Goal: Task Accomplishment & Management: Manage account settings

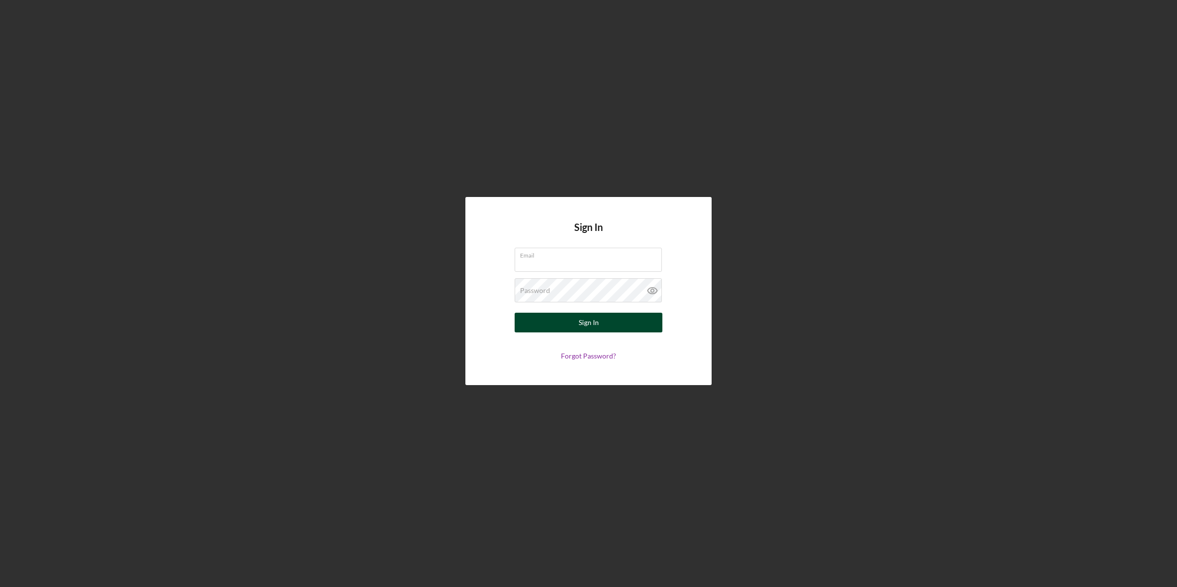
type input "[EMAIL_ADDRESS][DOMAIN_NAME]"
click at [565, 333] on button "Sign In" at bounding box center [589, 323] width 148 height 20
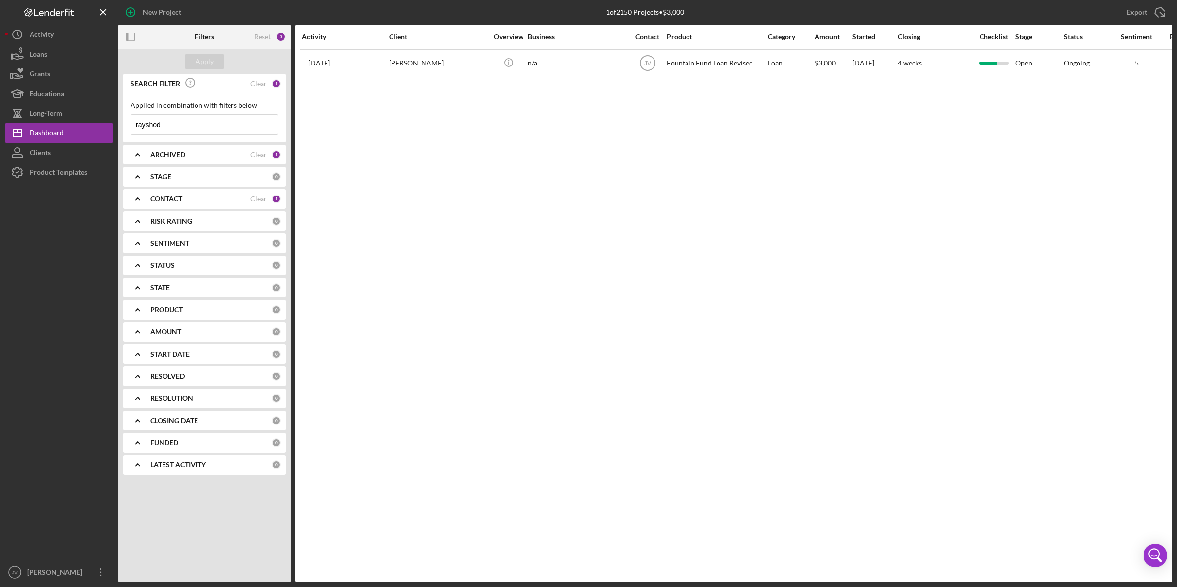
click at [186, 200] on div "CONTACT" at bounding box center [200, 199] width 100 height 8
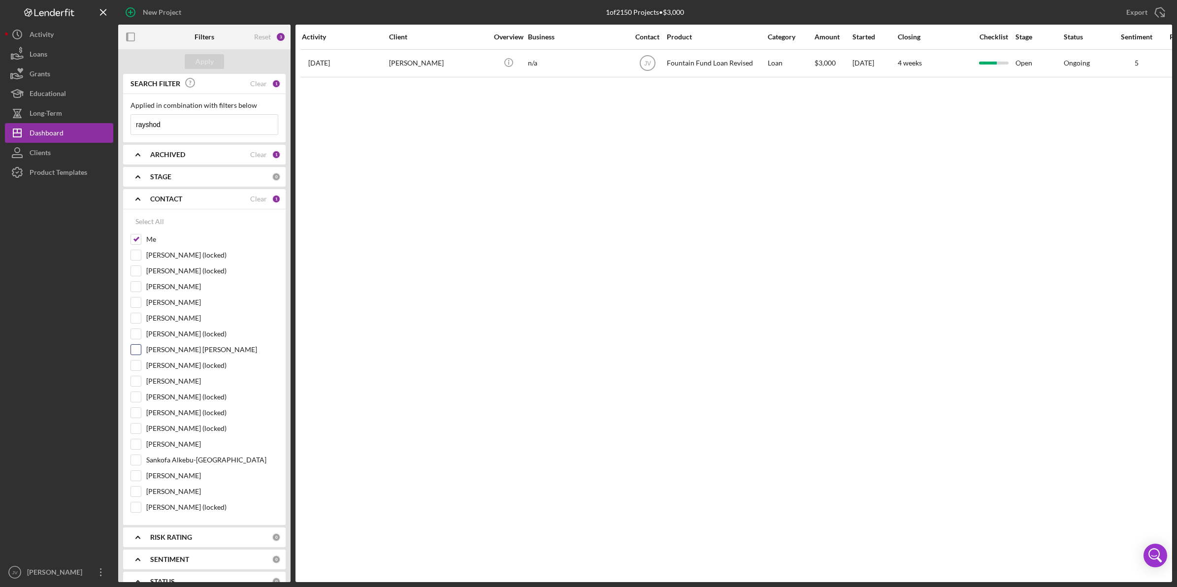
click at [141, 348] on div "[PERSON_NAME] [PERSON_NAME]" at bounding box center [205, 352] width 148 height 16
click at [136, 351] on input "[PERSON_NAME] [PERSON_NAME]" at bounding box center [136, 350] width 10 height 10
checkbox input "true"
click at [136, 240] on input "Me" at bounding box center [136, 239] width 10 height 10
checkbox input "false"
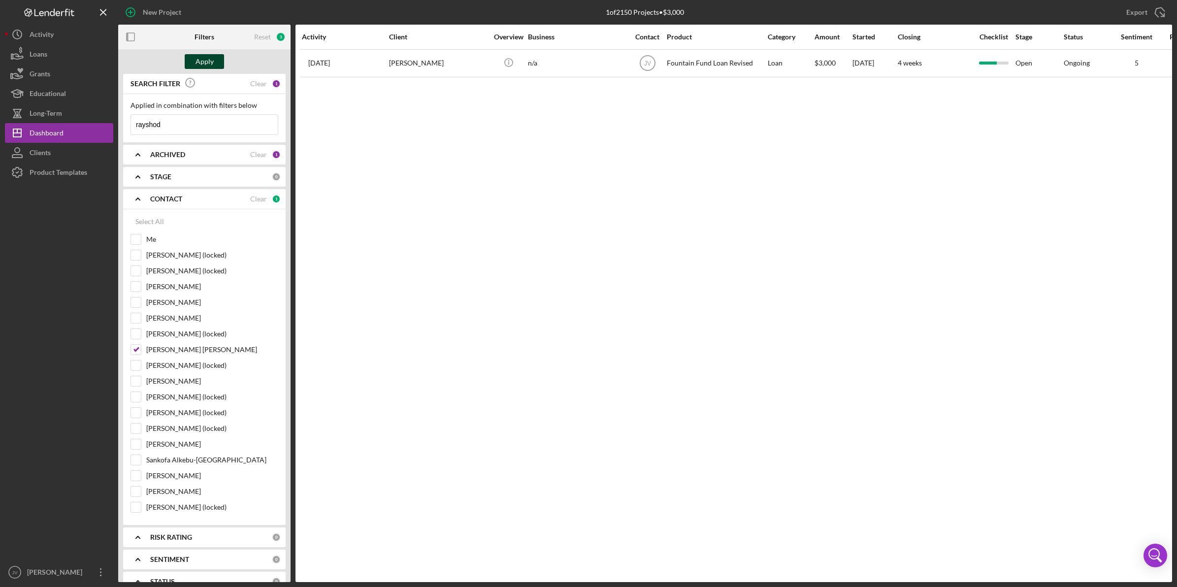
click at [196, 57] on div "Apply" at bounding box center [205, 61] width 18 height 15
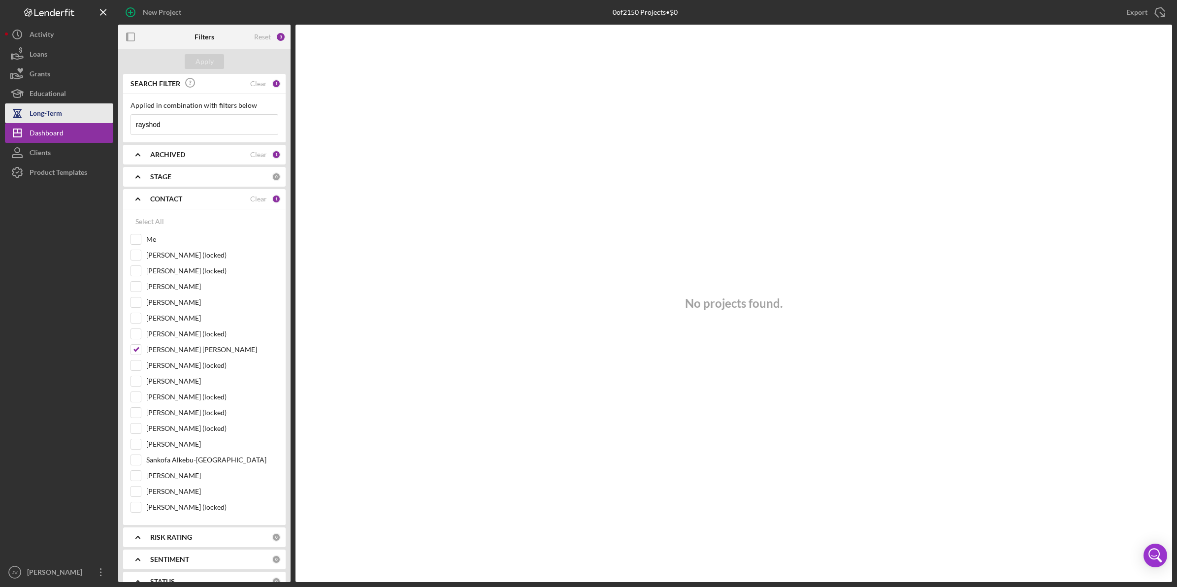
drag, startPoint x: 167, startPoint y: 124, endPoint x: 109, endPoint y: 114, distance: 59.4
click at [109, 114] on div "New Project 0 of 2150 Projects • $0 rayshod Export Icon/Export Filters Reset 3 …" at bounding box center [589, 291] width 1168 height 582
click at [194, 54] on button "Apply" at bounding box center [204, 61] width 39 height 15
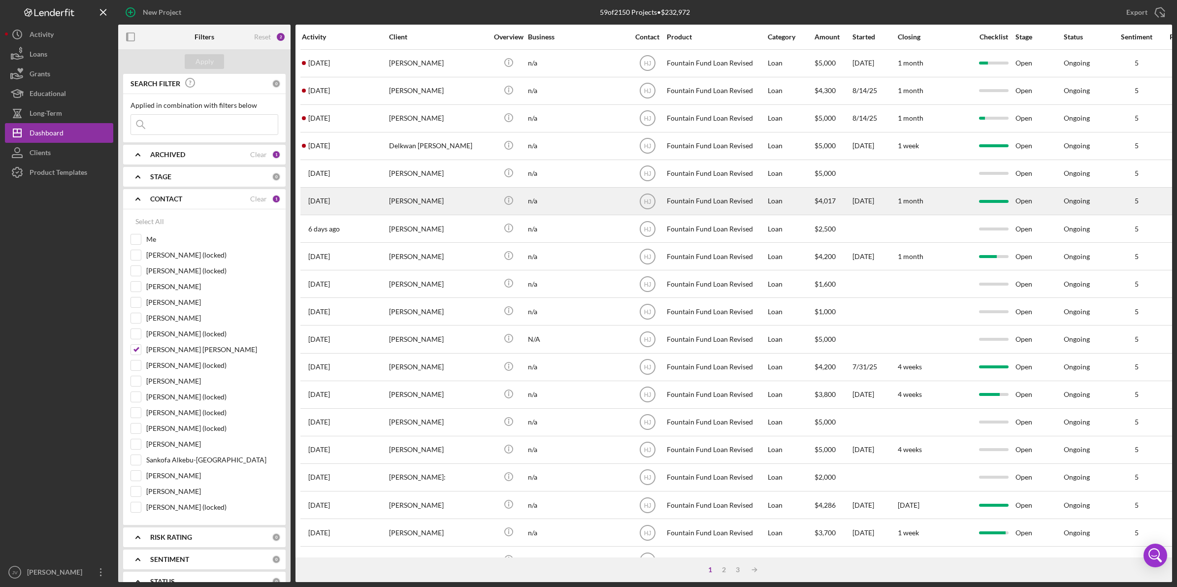
click at [375, 205] on div "5 days ago Willie Alford" at bounding box center [345, 201] width 86 height 26
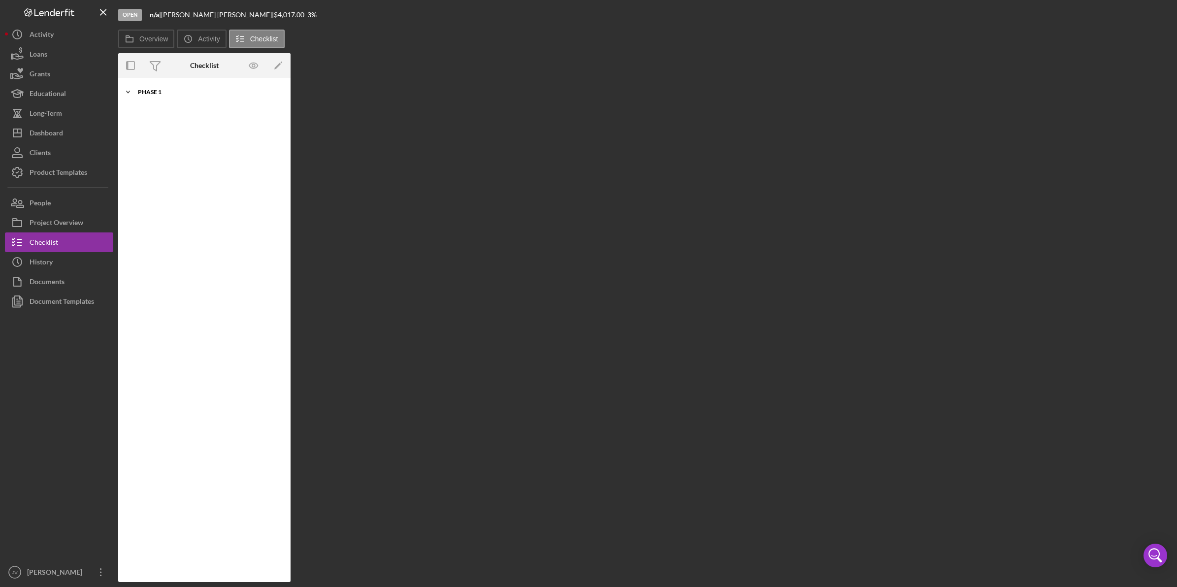
click at [207, 99] on div "Icon/Expander Phase 1 10 / 10" at bounding box center [204, 92] width 172 height 20
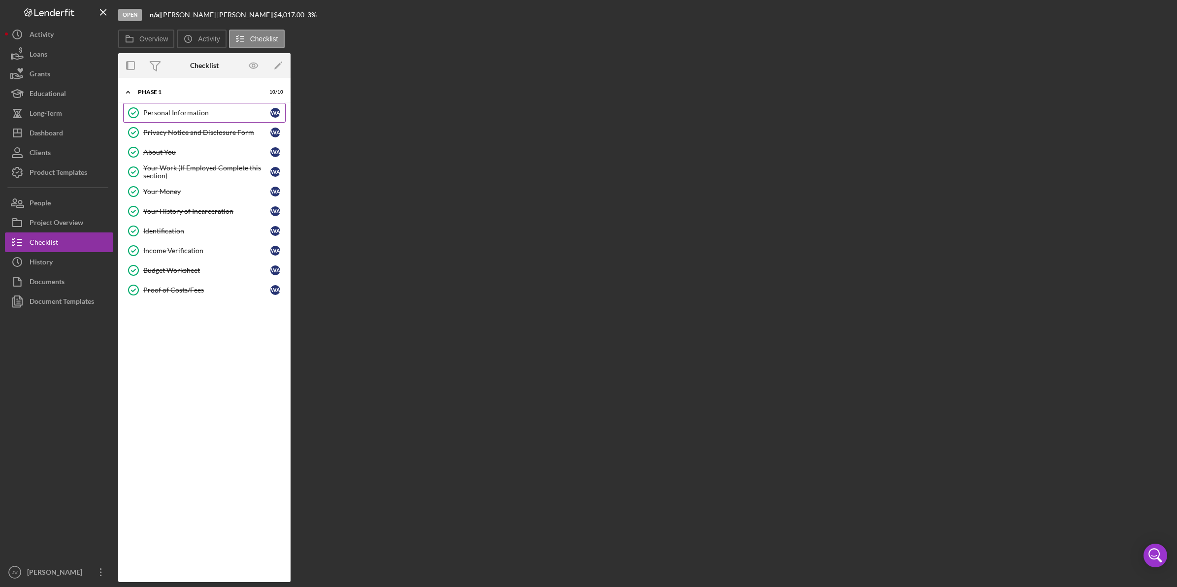
click at [220, 119] on link "Personal Information Personal Information W A" at bounding box center [204, 113] width 163 height 20
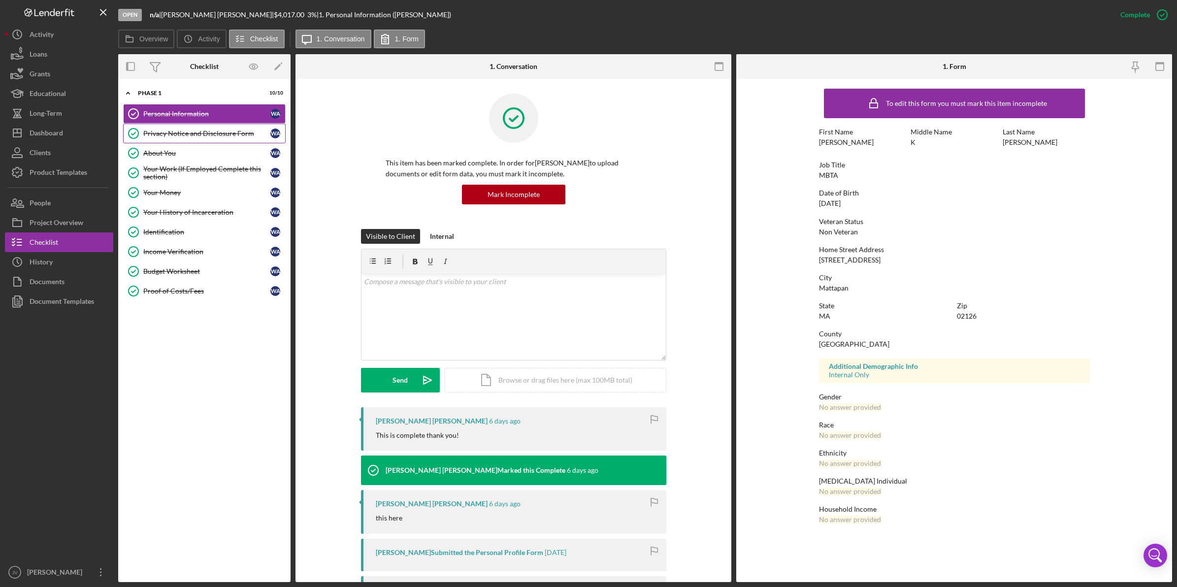
click at [227, 135] on div "Privacy Notice and Disclosure Form" at bounding box center [206, 134] width 127 height 8
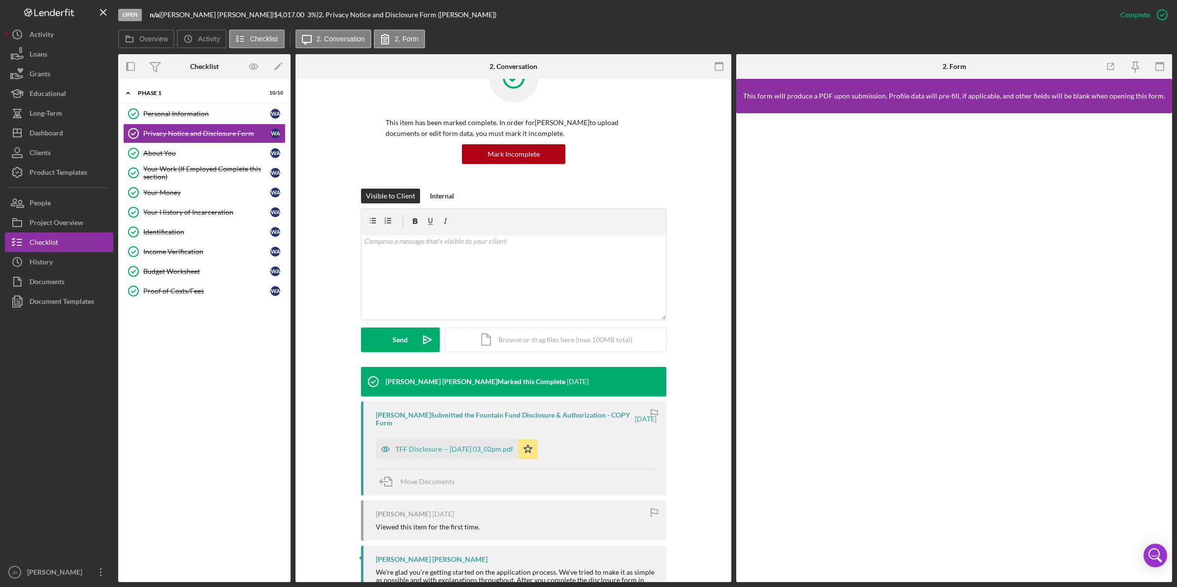
scroll to position [62, 0]
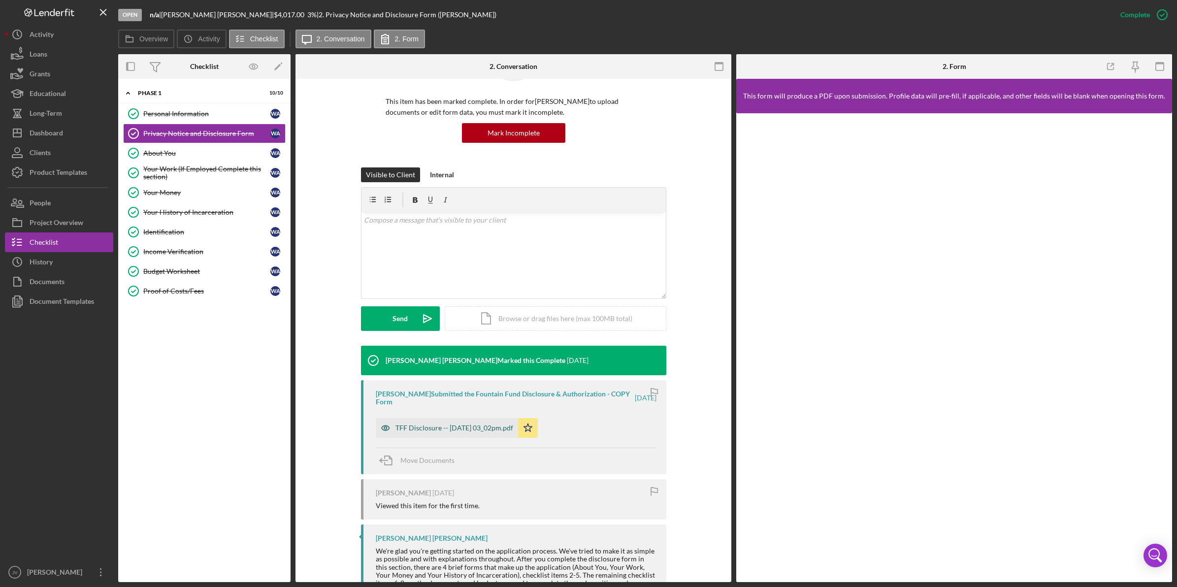
click at [444, 428] on div "TFF Disclosure -- 2025-08-05 03_02pm.pdf" at bounding box center [455, 428] width 118 height 8
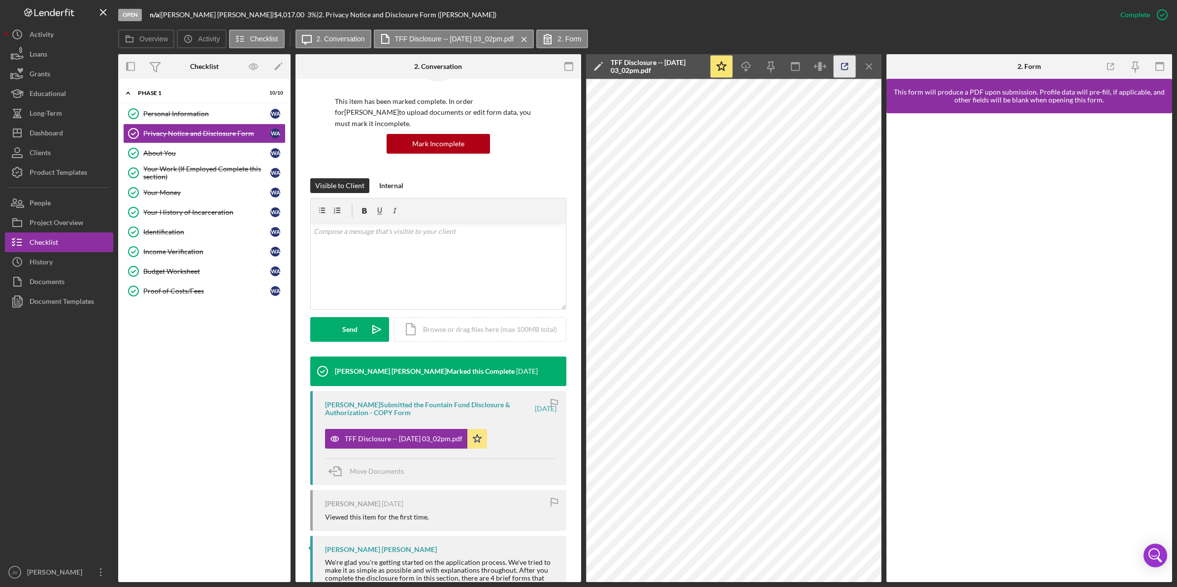
click at [845, 70] on icon "button" at bounding box center [845, 67] width 22 height 22
click at [234, 151] on div "About You" at bounding box center [206, 153] width 127 height 8
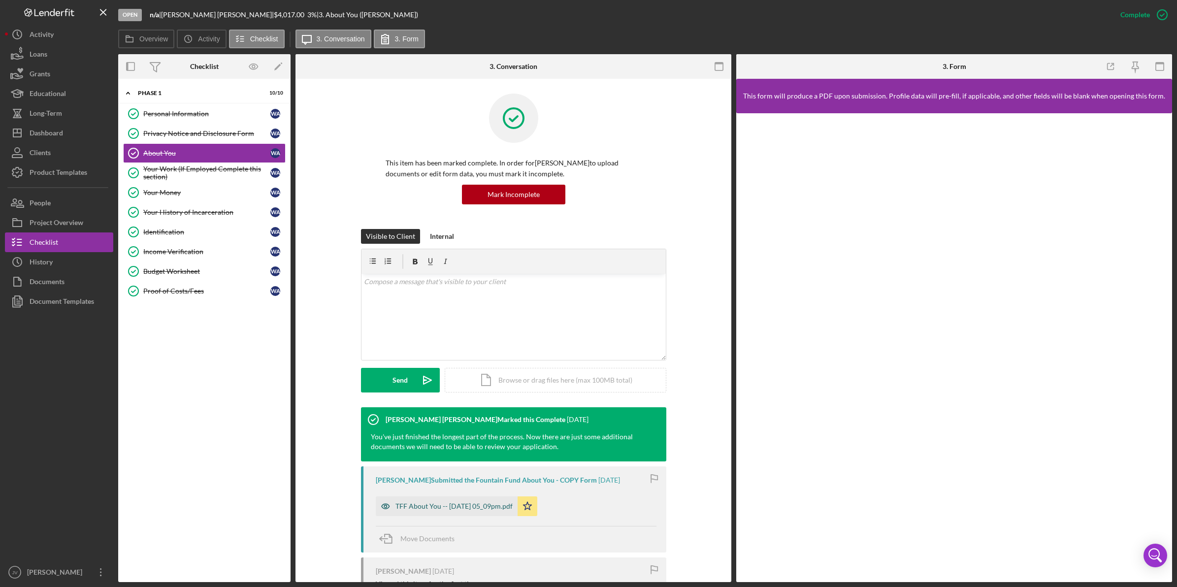
click at [409, 506] on div "TFF About You -- 2025-08-05 05_09pm.pdf" at bounding box center [454, 506] width 117 height 8
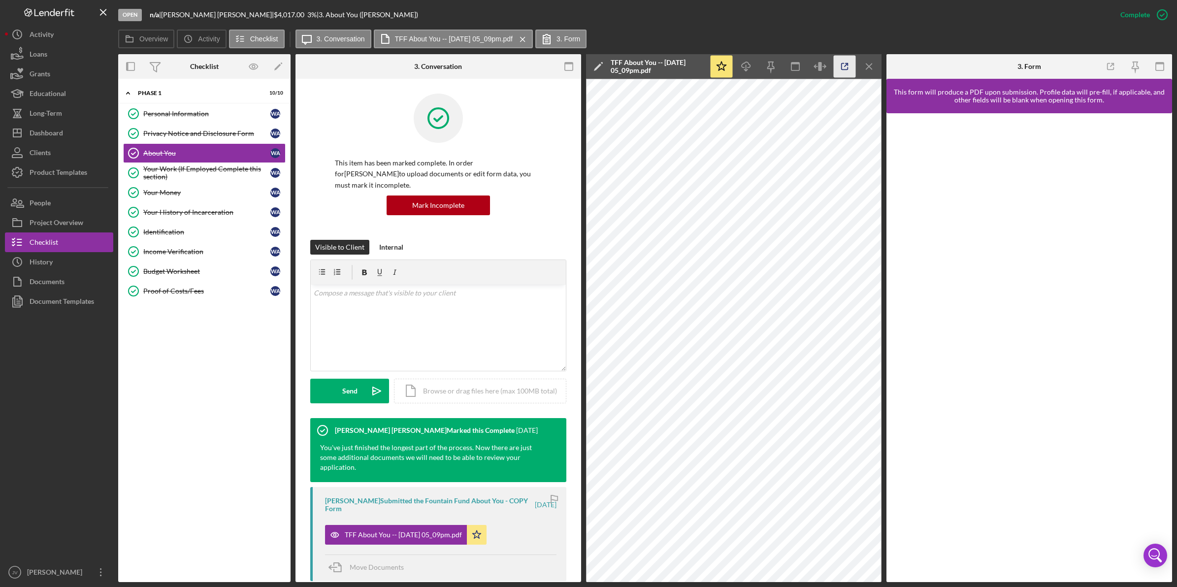
click at [841, 65] on icon "button" at bounding box center [845, 67] width 22 height 22
click at [184, 171] on div "Your Work (If Employed Complete this section)" at bounding box center [206, 173] width 127 height 16
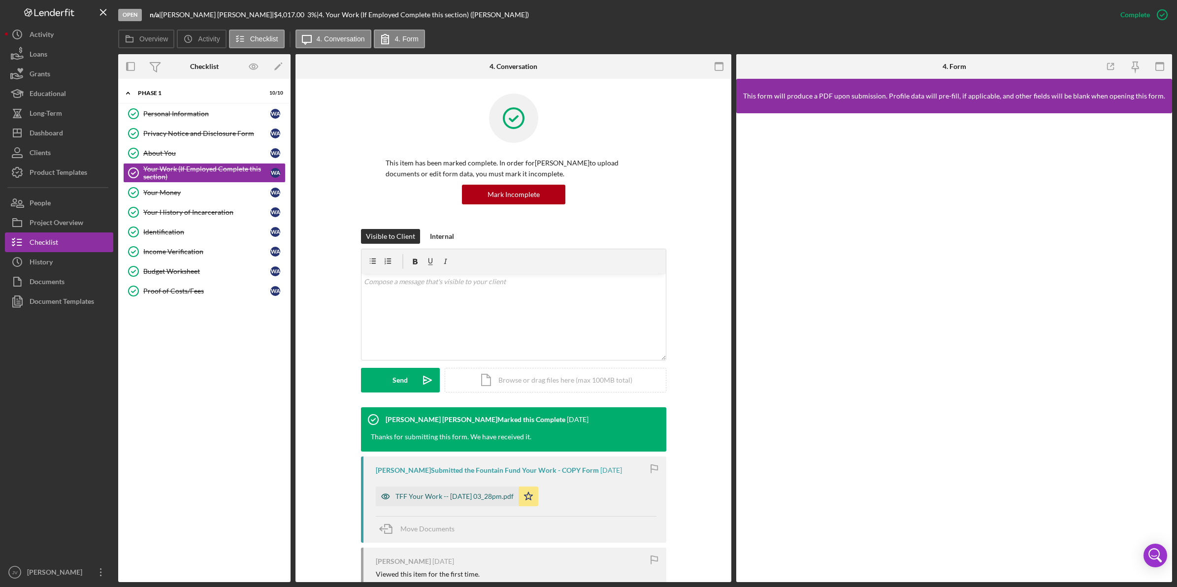
click at [444, 496] on div "TFF Your Work -- 2025-08-05 03_28pm.pdf" at bounding box center [455, 497] width 118 height 8
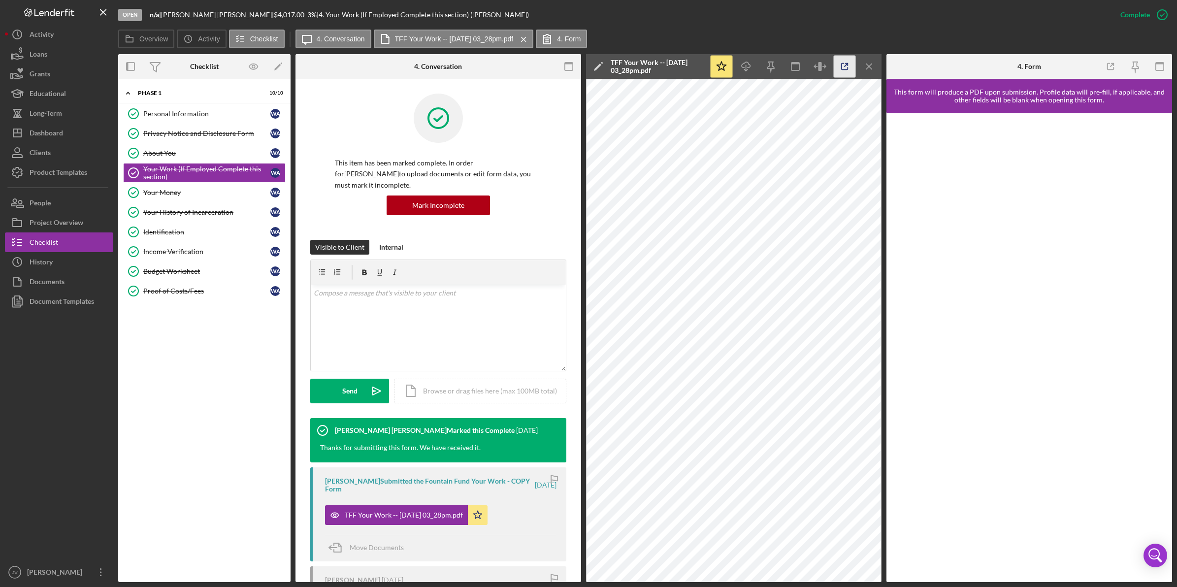
click at [845, 62] on icon "button" at bounding box center [845, 67] width 22 height 22
click at [240, 196] on div "Your Money" at bounding box center [206, 193] width 127 height 8
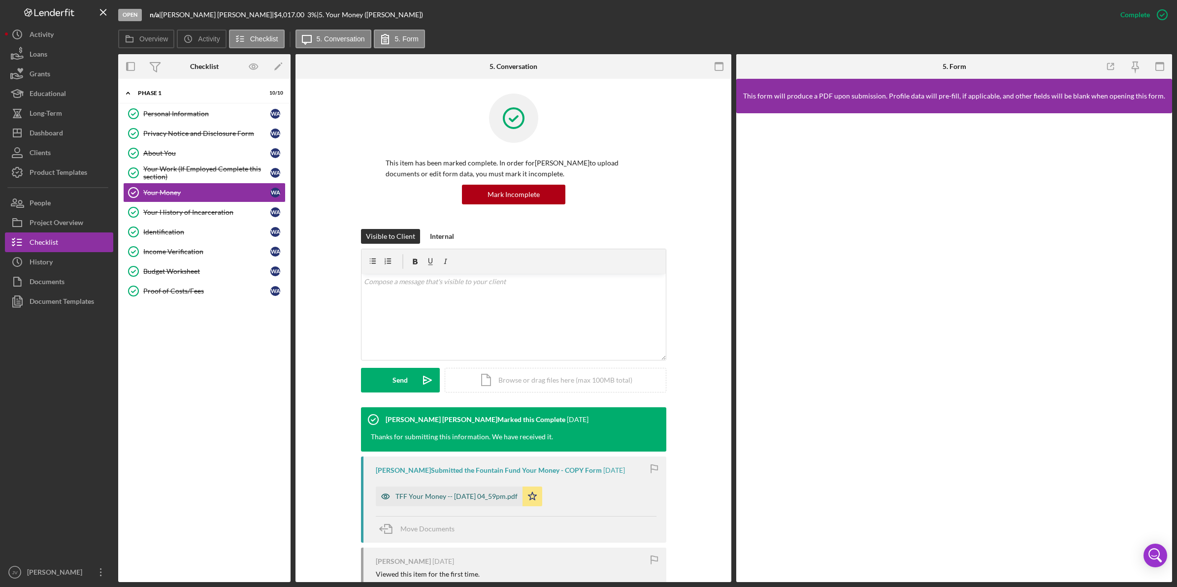
click at [447, 498] on div "TFF Your Money -- 2025-08-05 04_59pm.pdf" at bounding box center [457, 497] width 122 height 8
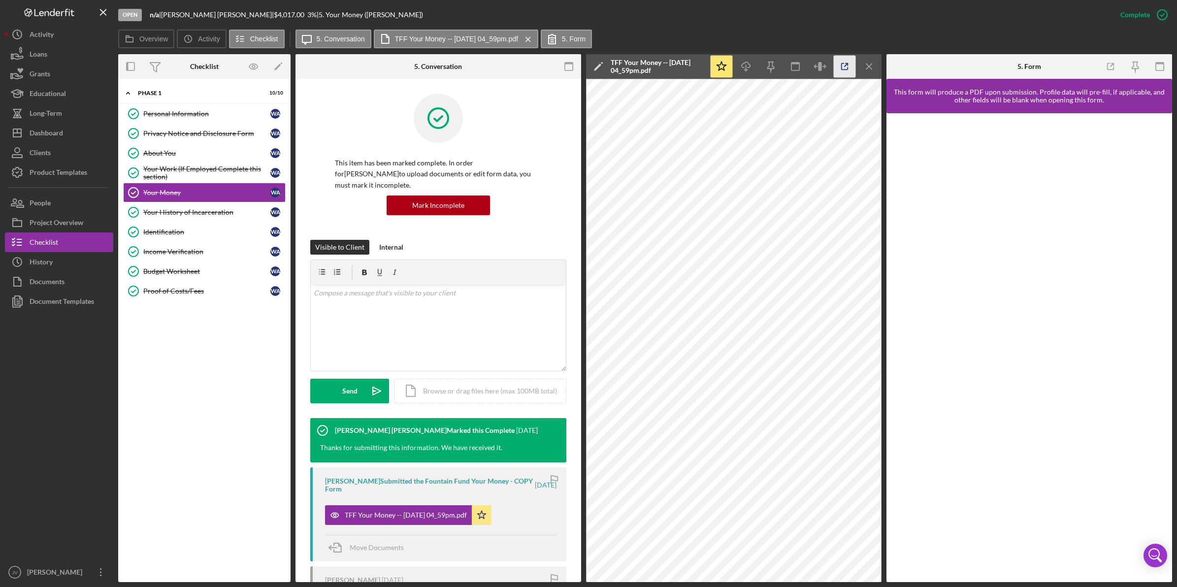
click at [843, 71] on icon "button" at bounding box center [845, 67] width 22 height 22
click at [232, 215] on div "Your History of Incarceration" at bounding box center [206, 212] width 127 height 8
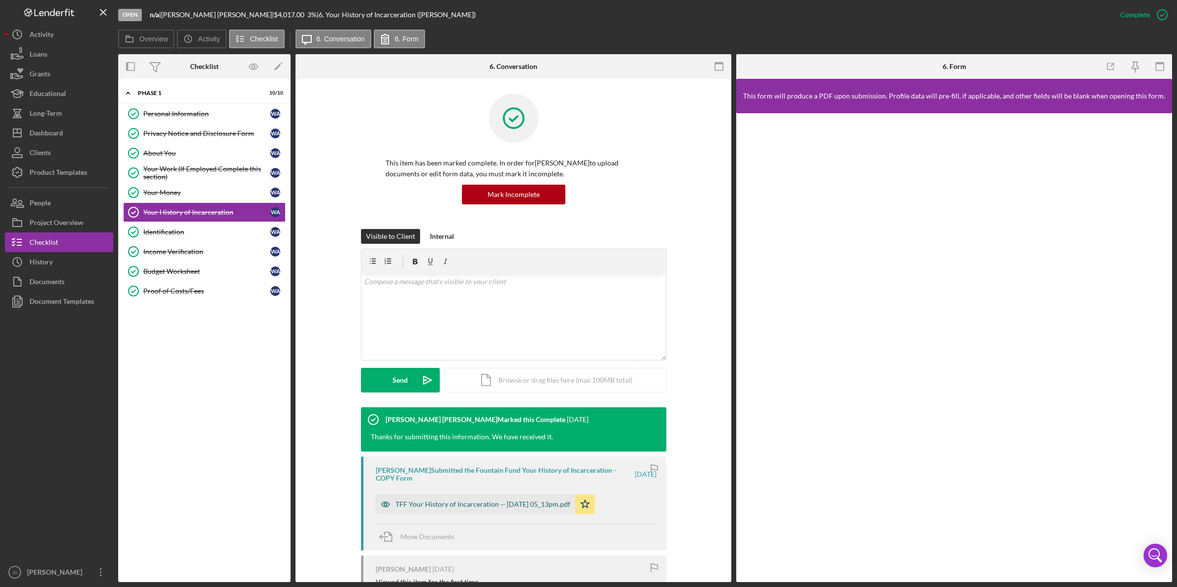
click at [434, 508] on div "TFF Your History of Incarceration -- 2025-08-05 05_13pm.pdf" at bounding box center [483, 505] width 175 height 8
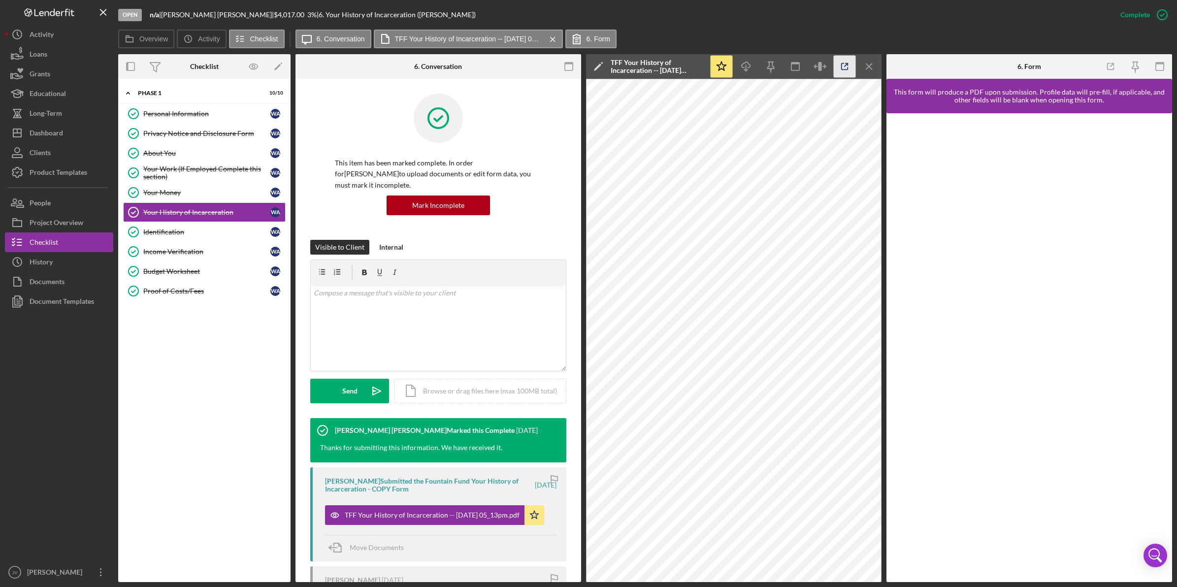
click at [845, 65] on icon "button" at bounding box center [845, 67] width 22 height 22
click at [222, 232] on div "Identification" at bounding box center [206, 232] width 127 height 8
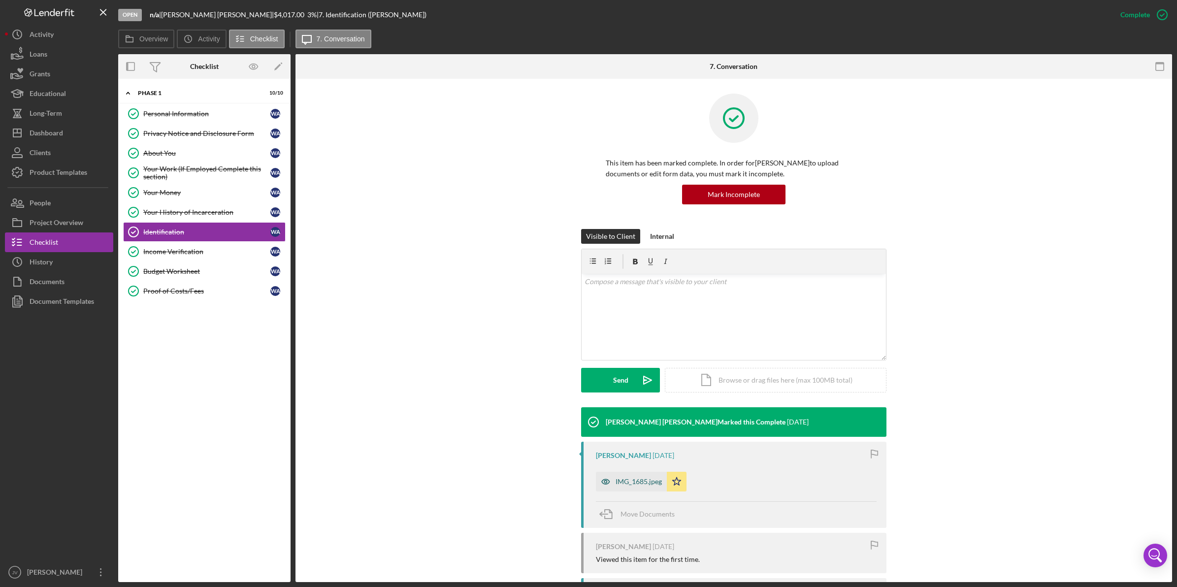
click at [631, 476] on div "IMG_1685.jpeg" at bounding box center [631, 482] width 71 height 20
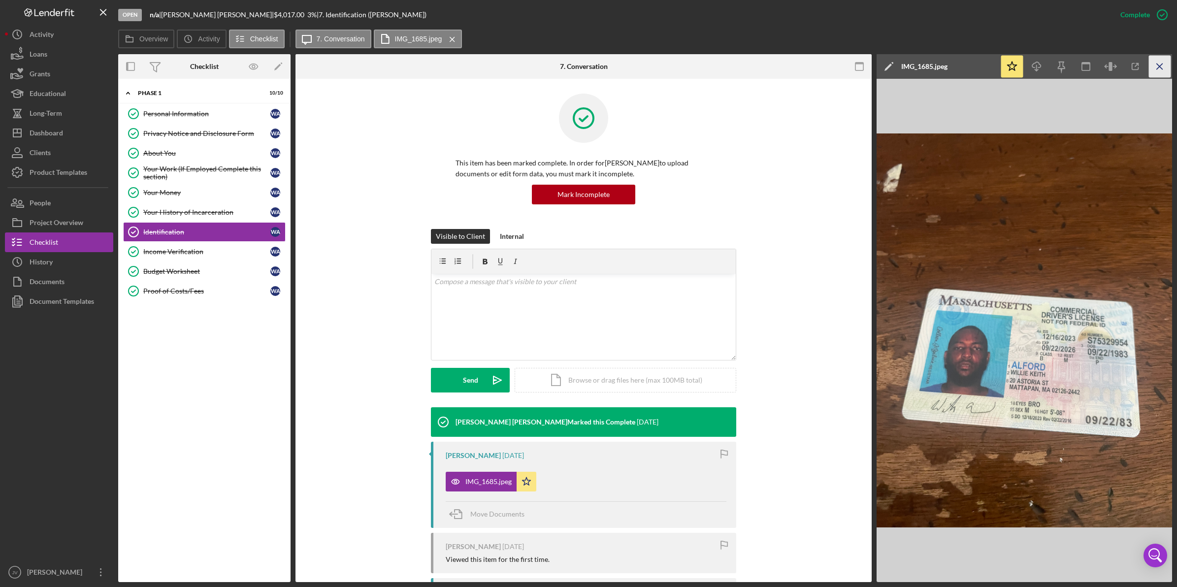
click at [1156, 60] on icon "Icon/Menu Close" at bounding box center [1160, 67] width 22 height 22
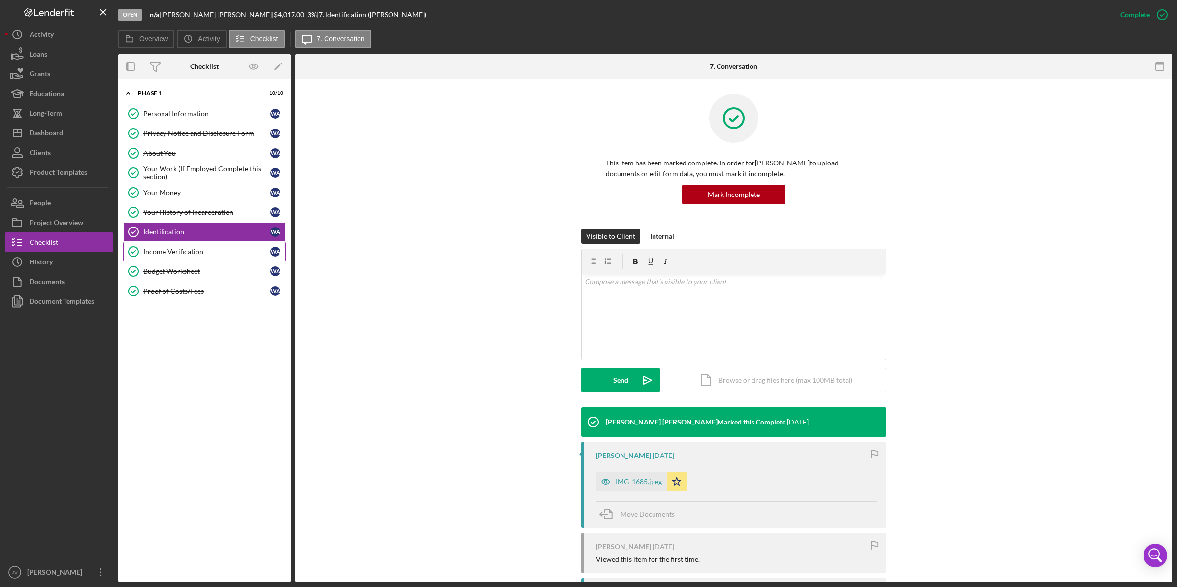
click at [218, 247] on link "Income Verification Income Verification W A" at bounding box center [204, 252] width 163 height 20
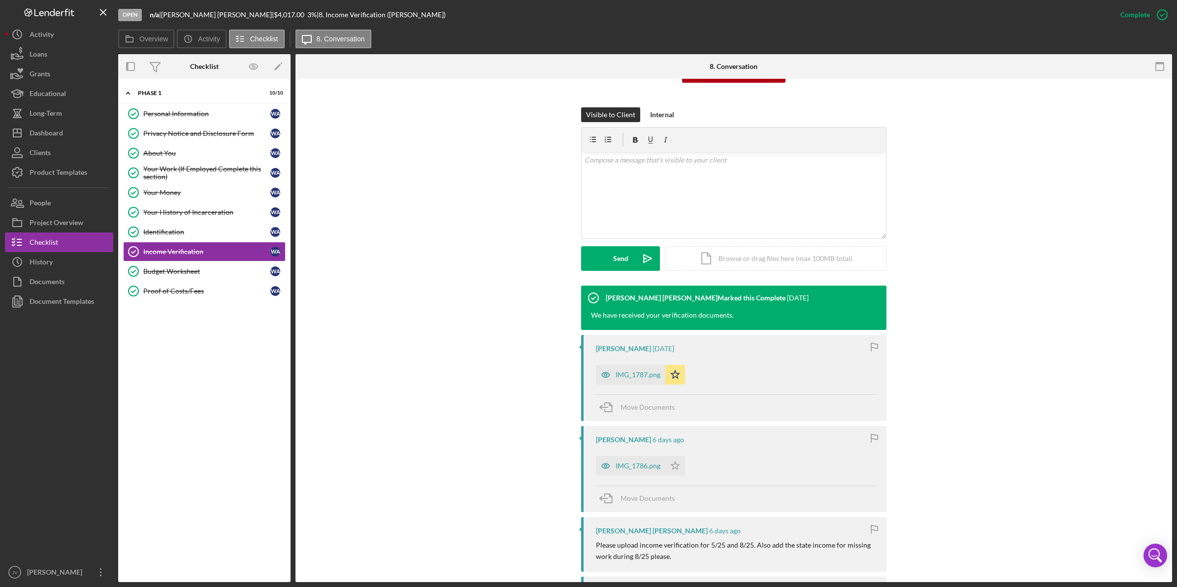
scroll to position [123, 0]
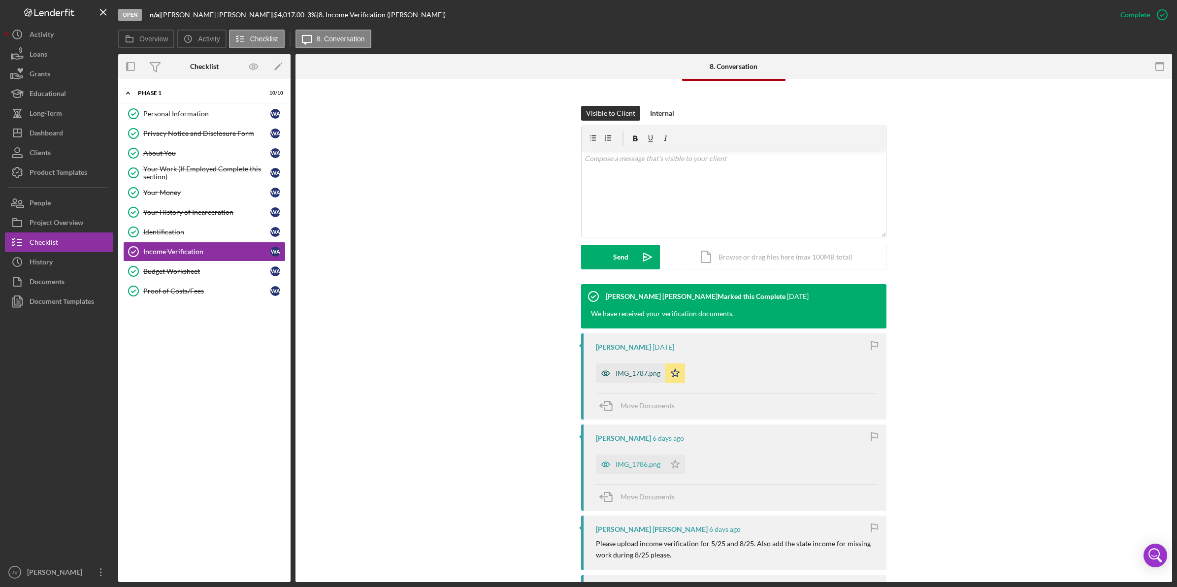
click at [623, 367] on div "IMG_1787.png" at bounding box center [630, 374] width 69 height 20
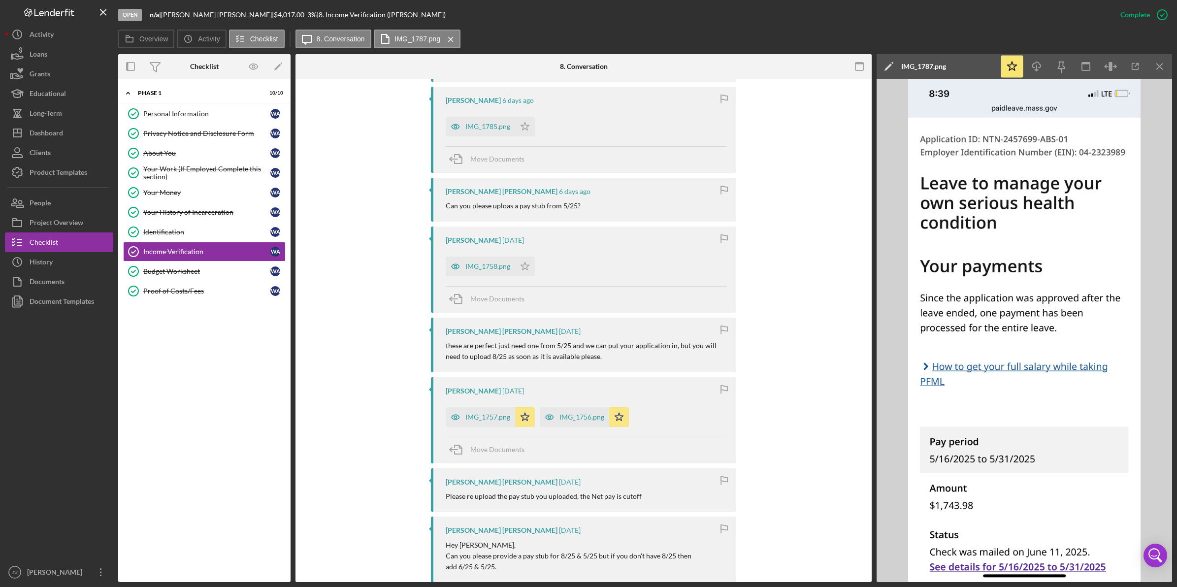
scroll to position [677, 0]
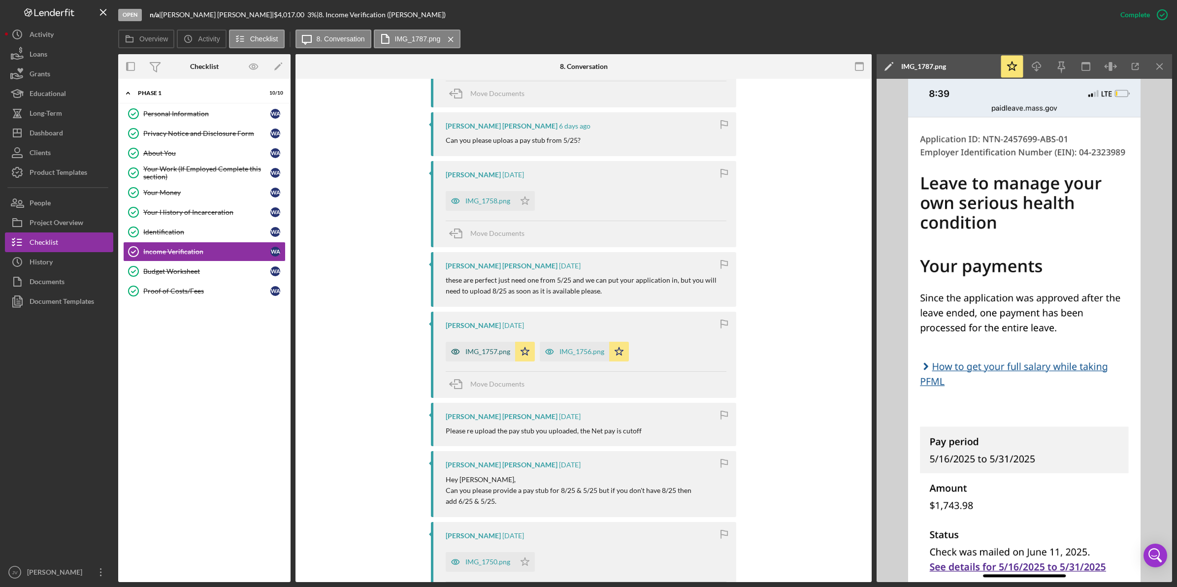
click at [473, 361] on div "IMG_1757.png" at bounding box center [480, 352] width 69 height 20
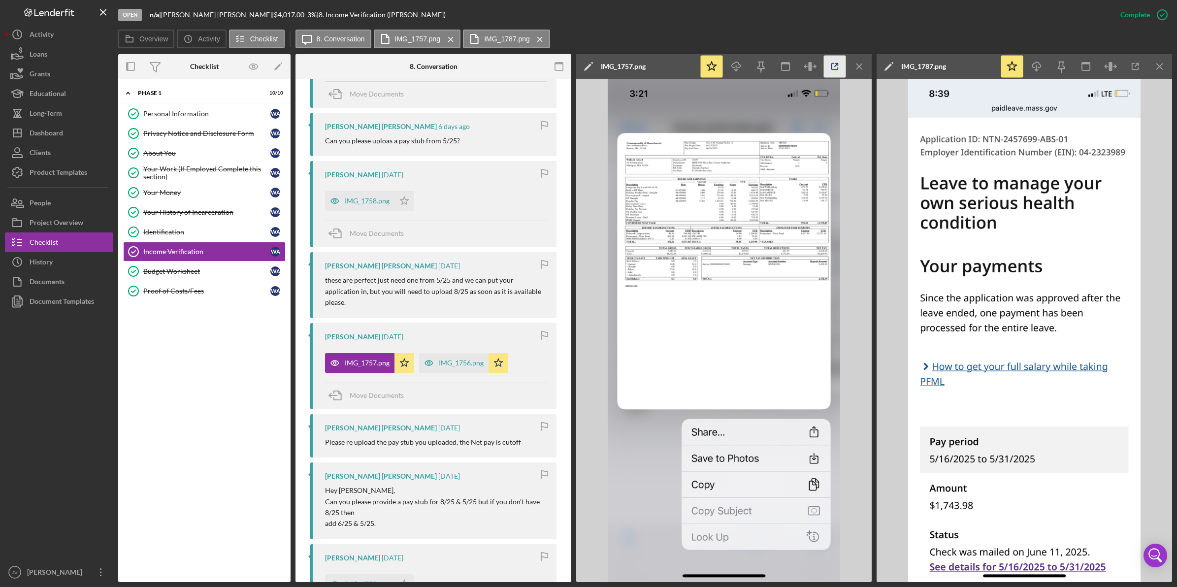
click at [836, 65] on line "button" at bounding box center [836, 65] width 3 height 3
click at [464, 367] on div "IMG_1756.png" at bounding box center [461, 363] width 45 height 8
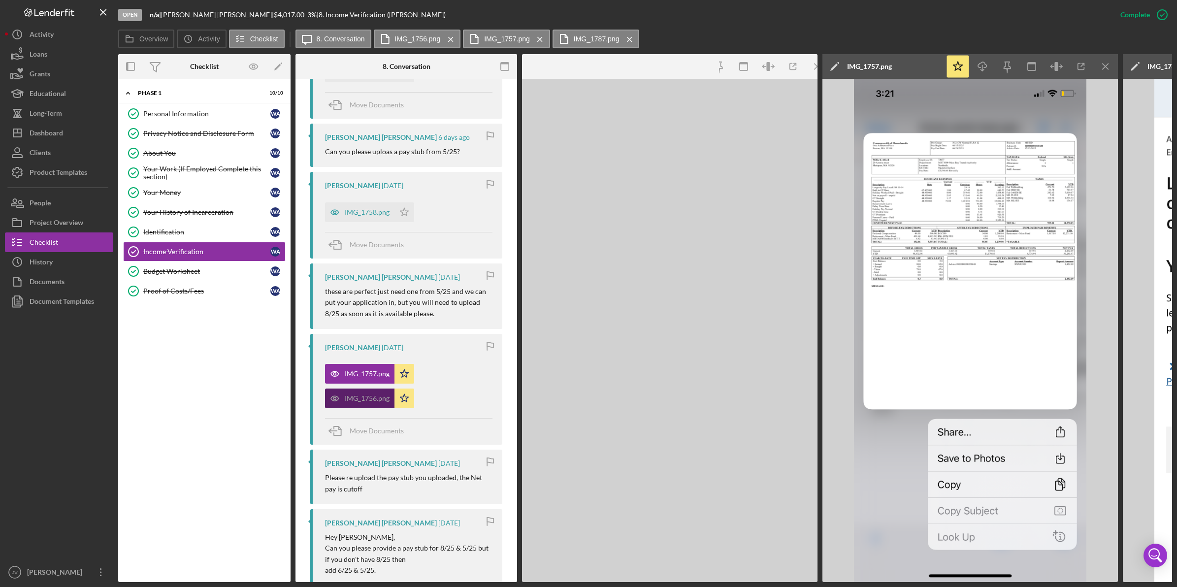
scroll to position [700, 0]
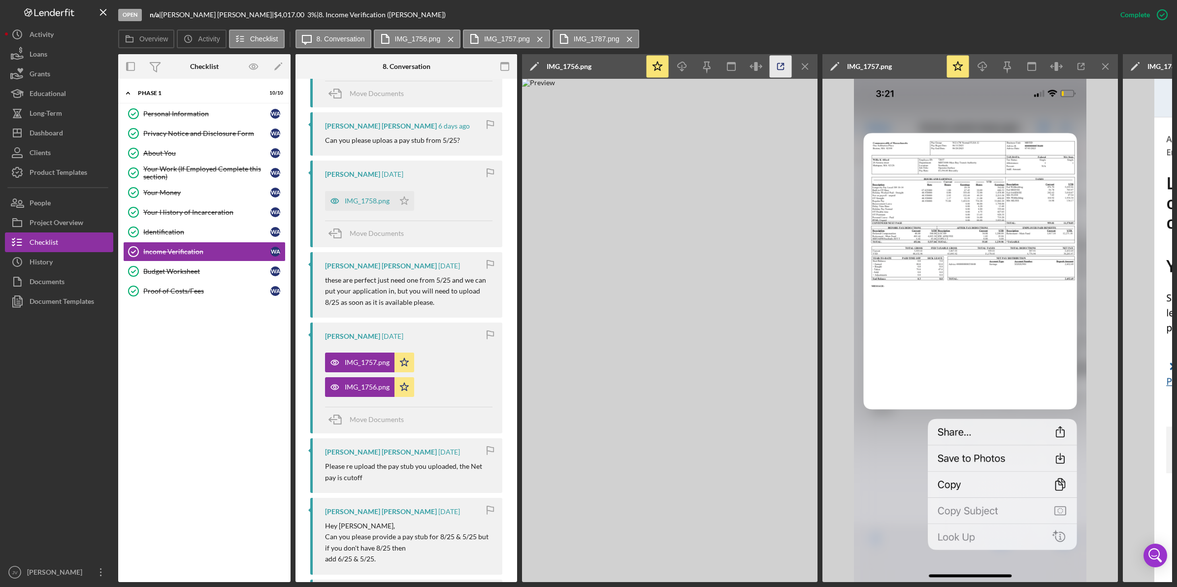
click at [782, 65] on line "button" at bounding box center [782, 65] width 3 height 3
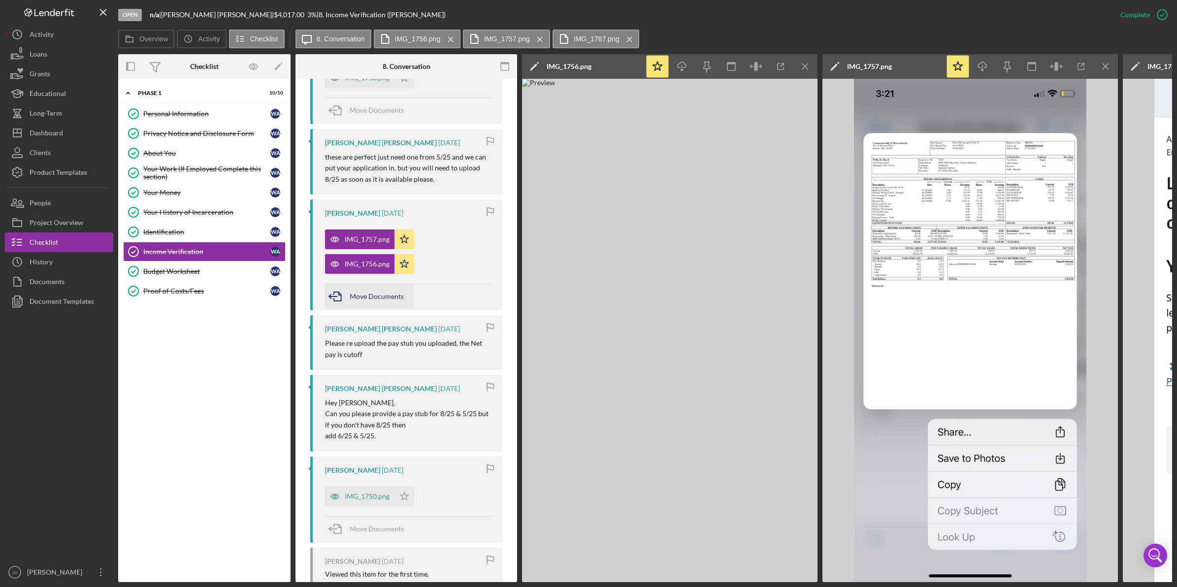
scroll to position [1007, 0]
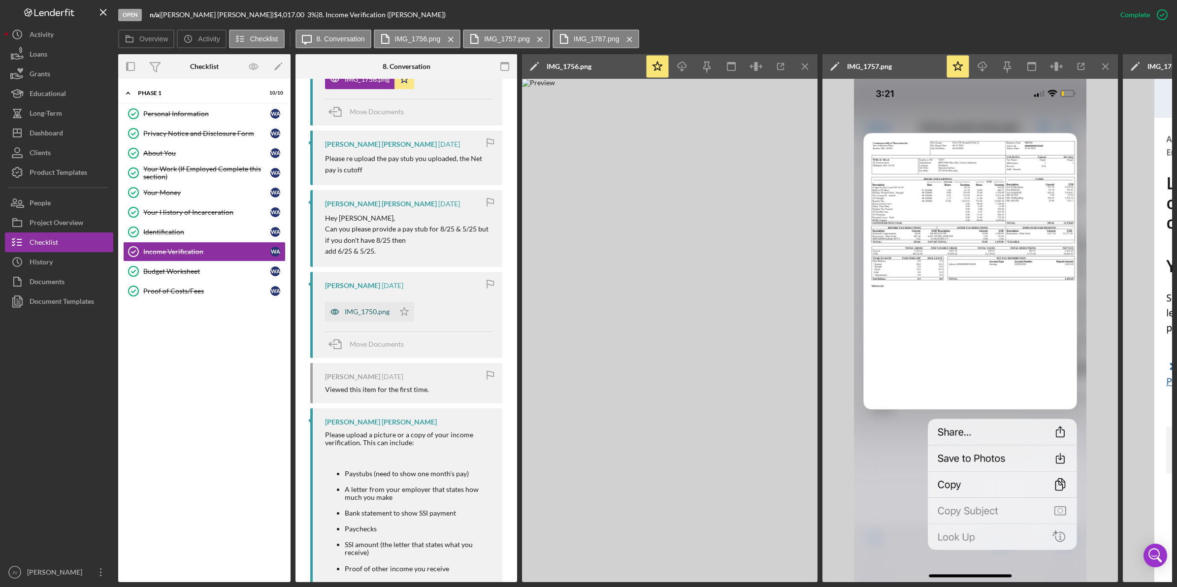
click at [383, 316] on div "IMG_1750.png" at bounding box center [367, 312] width 45 height 8
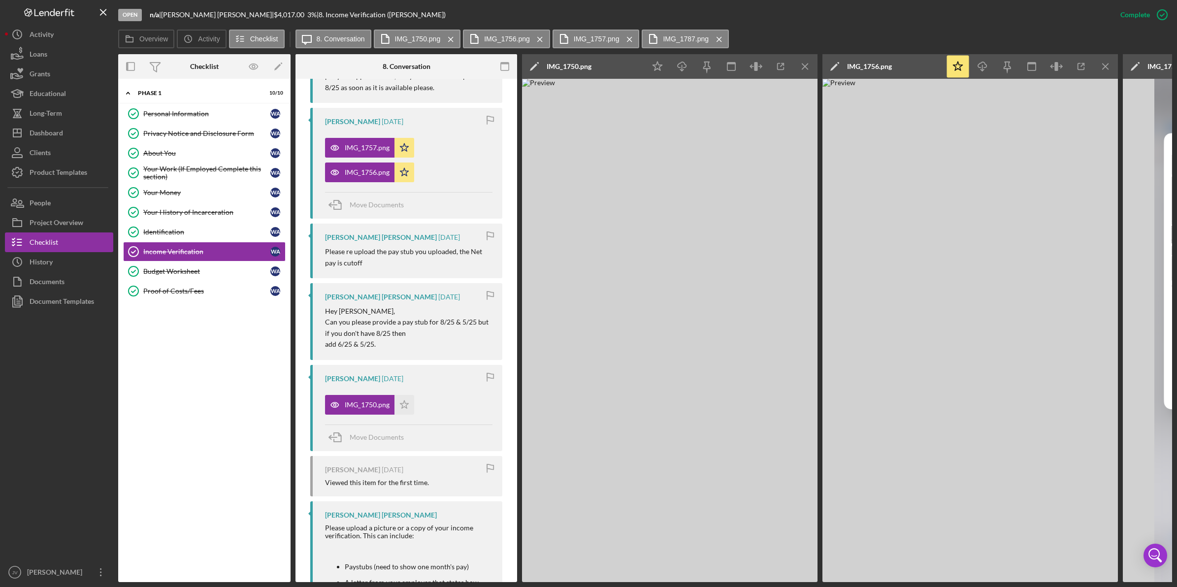
scroll to position [823, 0]
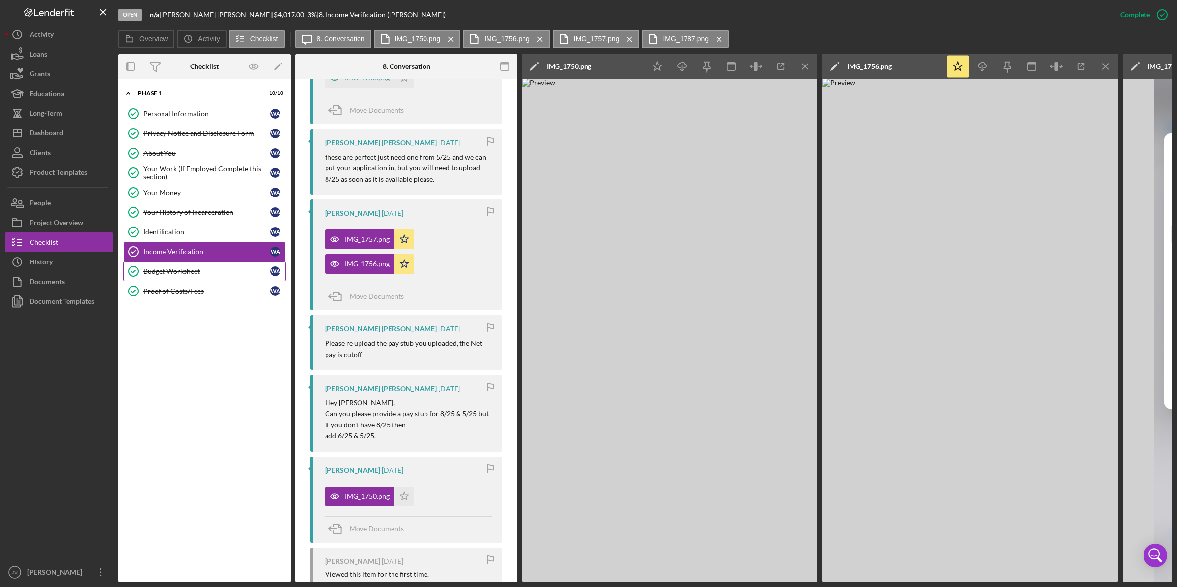
click at [227, 281] on link "Budget Worksheet Budget Worksheet W A" at bounding box center [204, 272] width 163 height 20
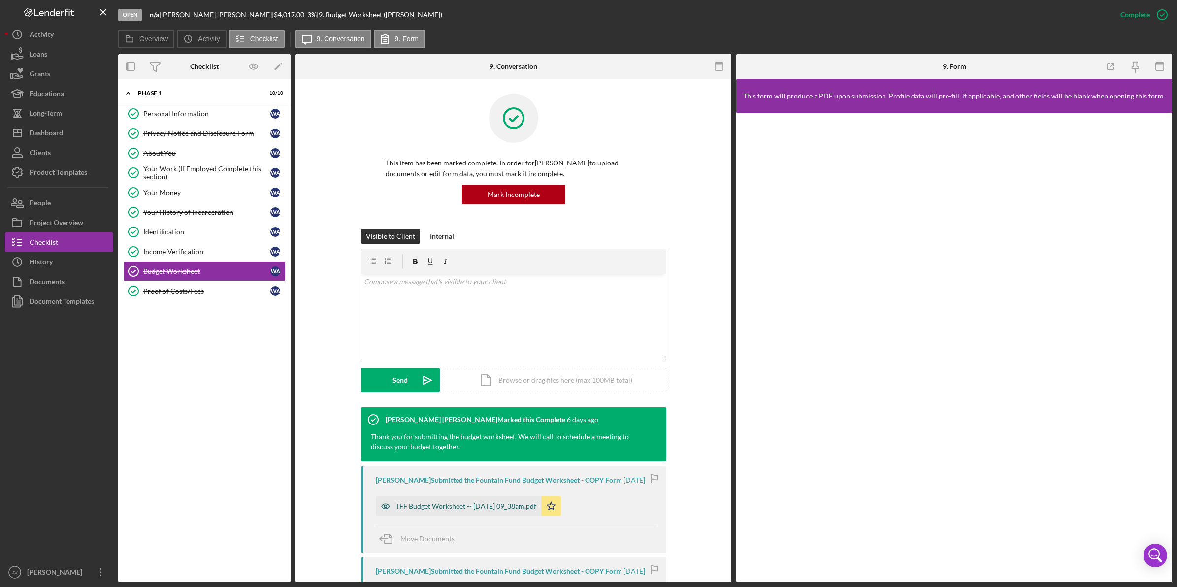
click at [434, 501] on div "TFF Budget Worksheet -- 2025-08-10 09_38am.pdf" at bounding box center [459, 507] width 166 height 20
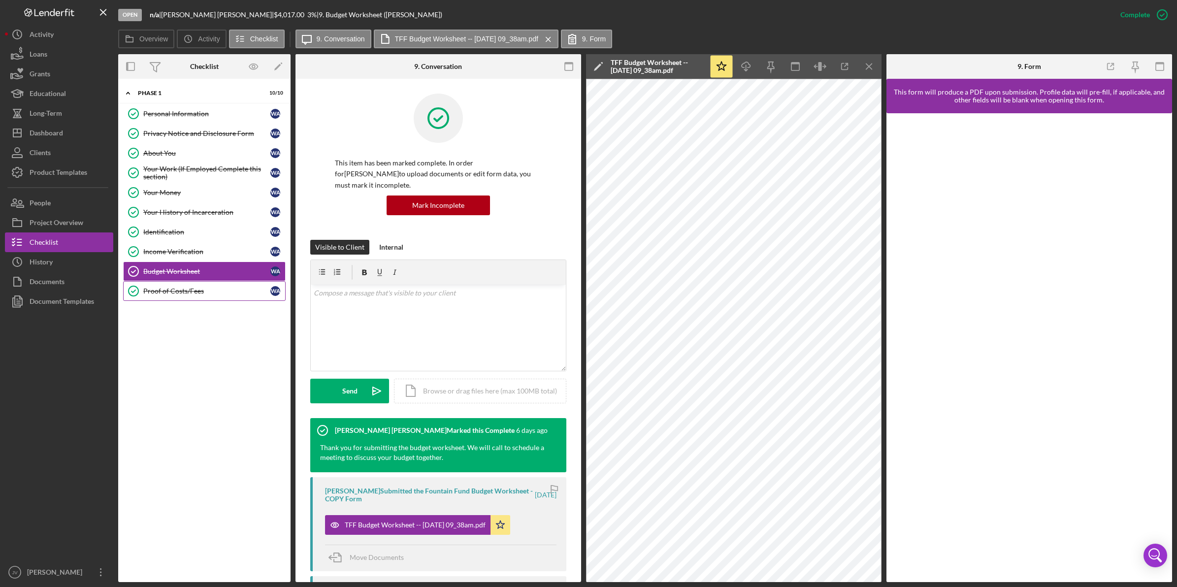
click at [210, 289] on div "Proof of Costs/Fees" at bounding box center [206, 291] width 127 height 8
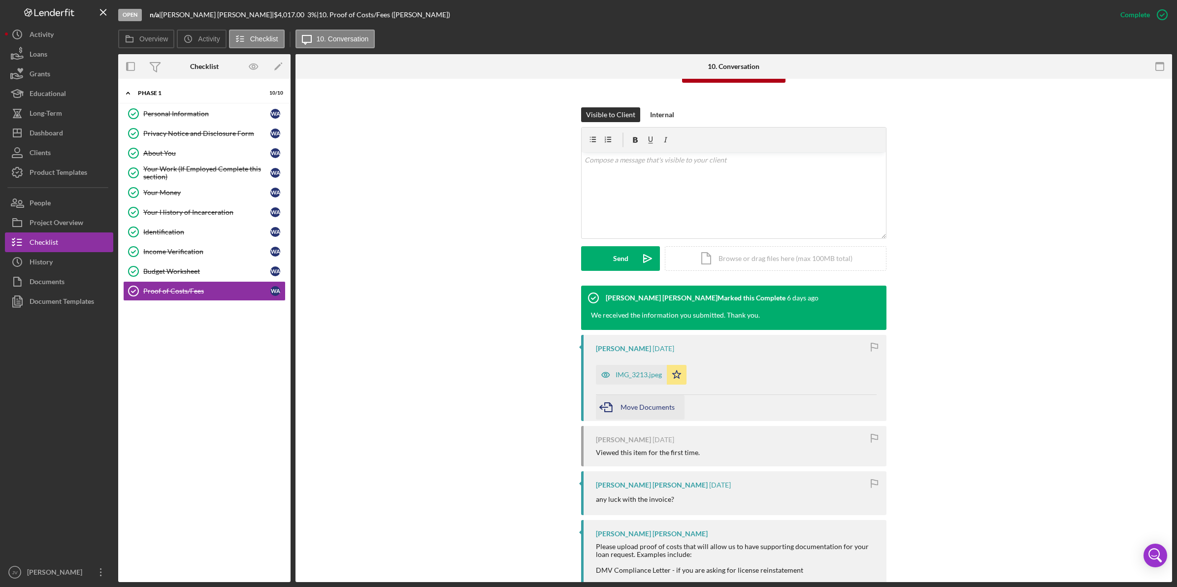
scroll to position [123, 0]
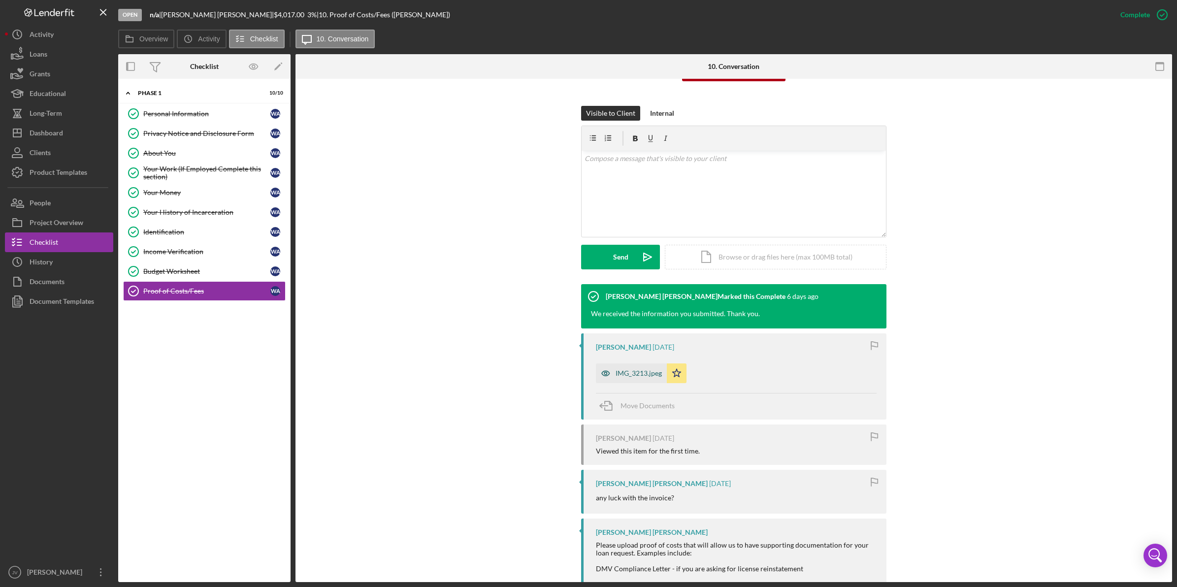
click at [632, 381] on div "IMG_3213.jpeg" at bounding box center [631, 374] width 71 height 20
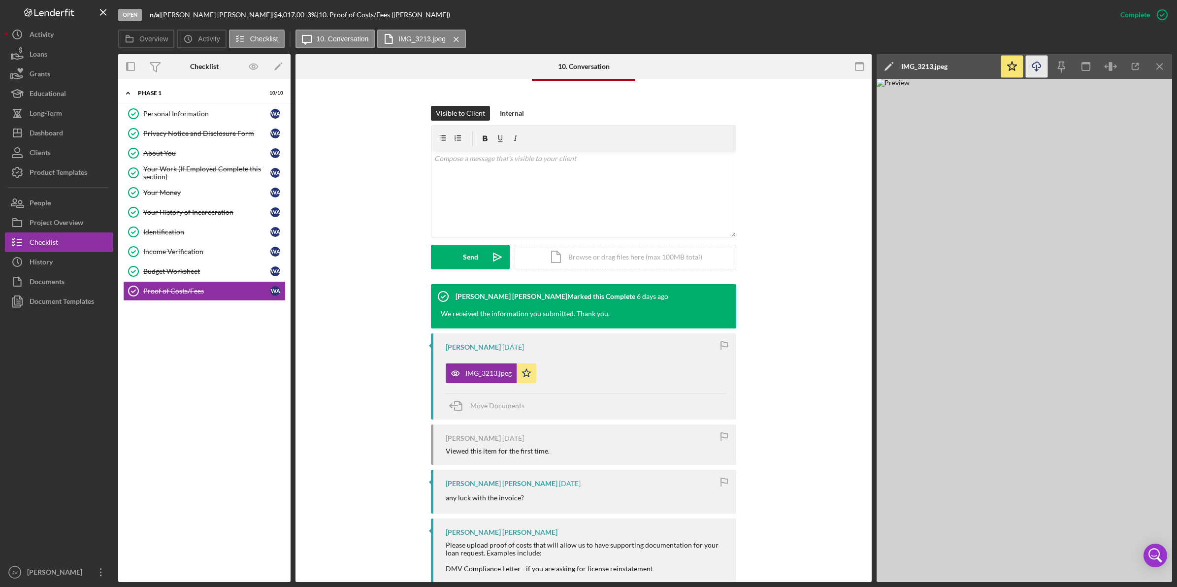
click at [1041, 67] on icon "Icon/Download" at bounding box center [1037, 67] width 22 height 22
click at [814, 139] on div "Visible to Client Internal v Color teal Color pink Remove color Add row above A…" at bounding box center [583, 195] width 547 height 178
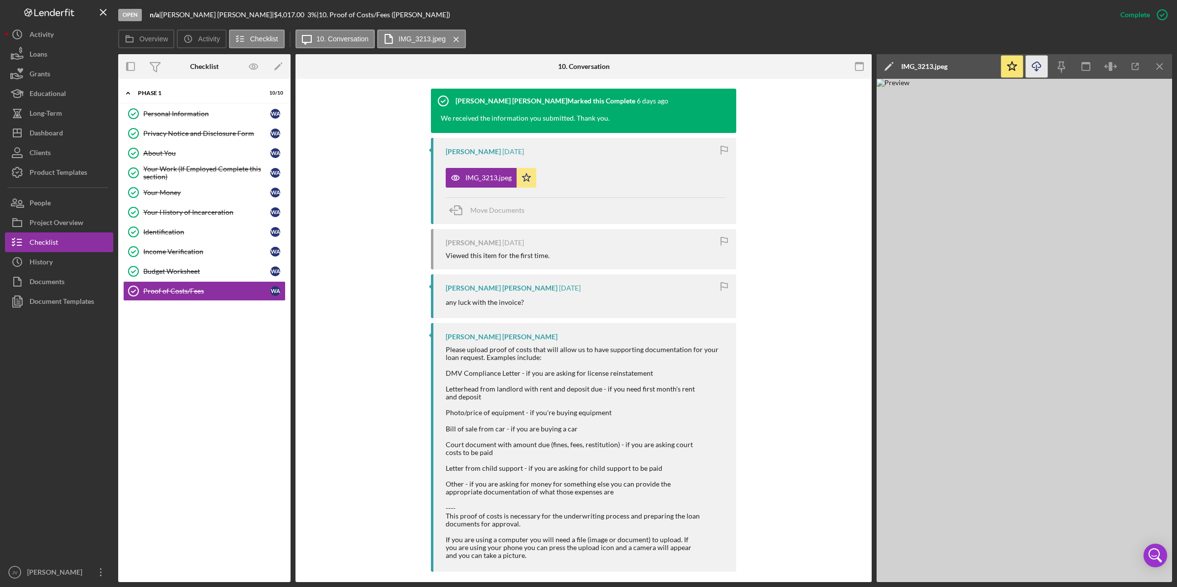
scroll to position [329, 0]
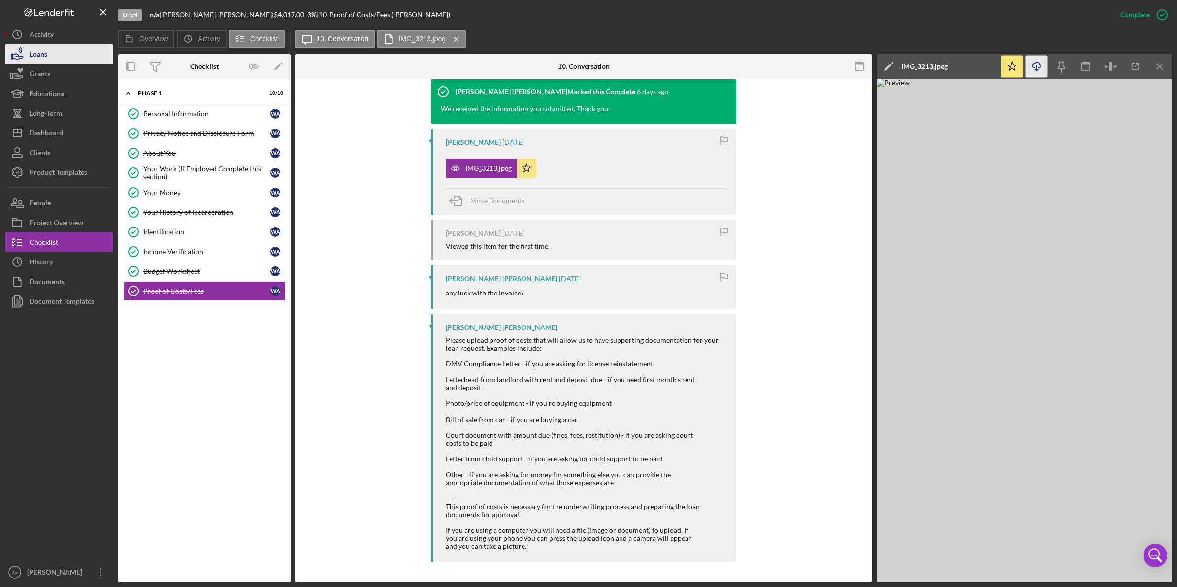
click at [67, 54] on button "Loans" at bounding box center [59, 54] width 108 height 20
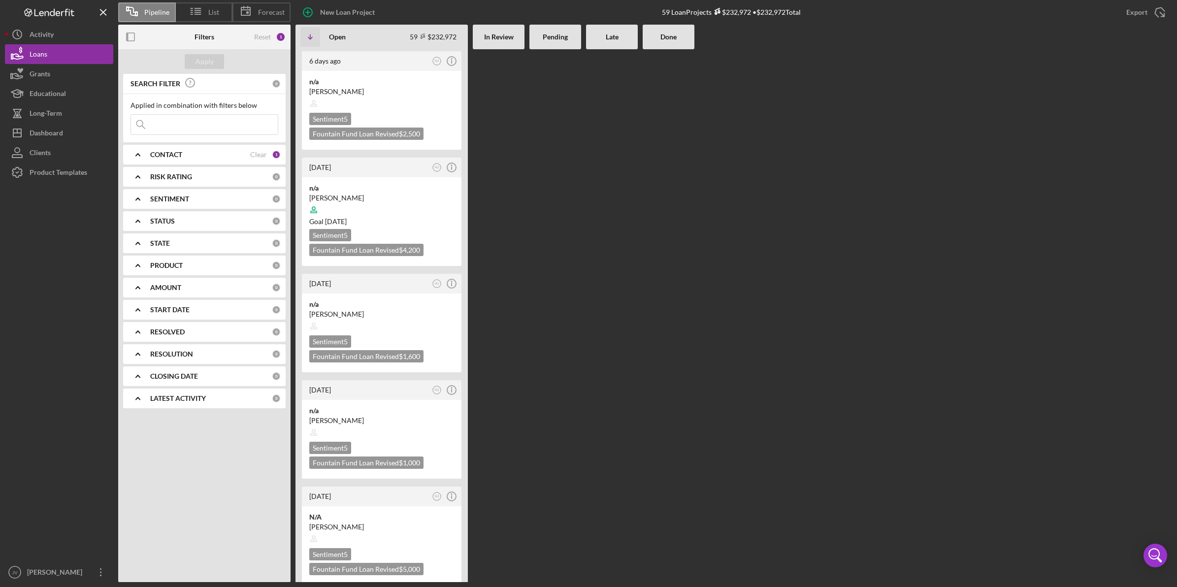
scroll to position [739, 0]
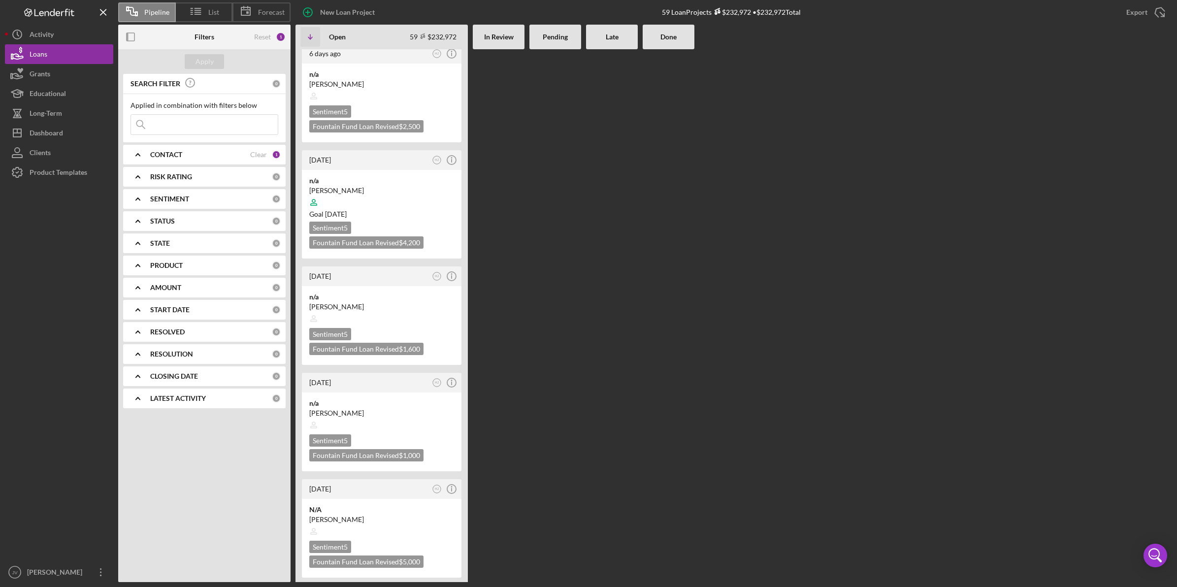
click at [167, 151] on b "CONTACT" at bounding box center [166, 155] width 32 height 8
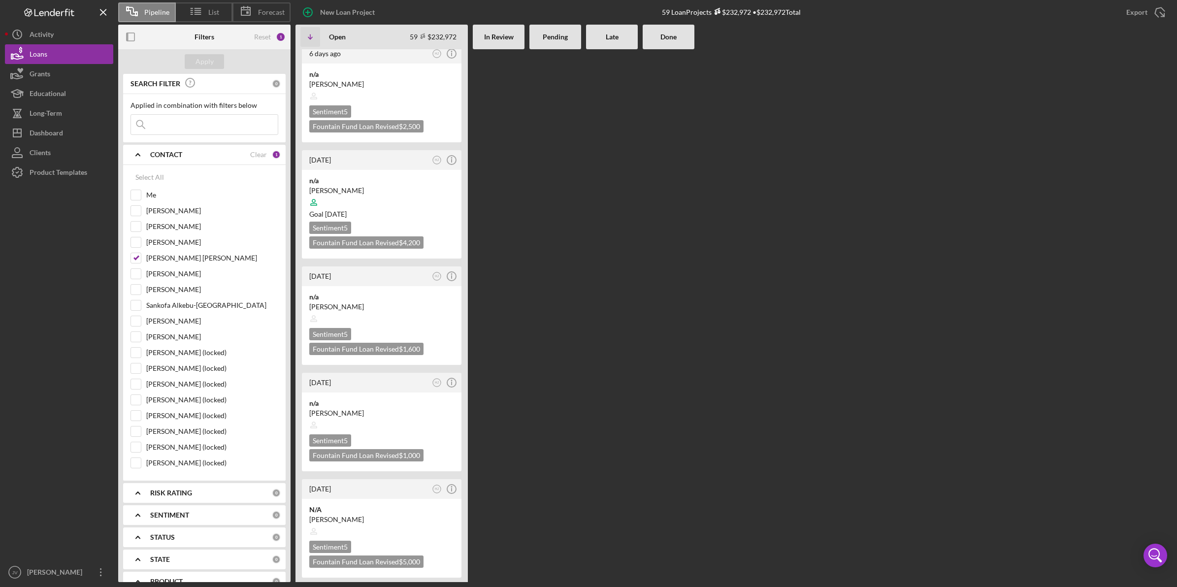
click at [180, 125] on input at bounding box center [204, 125] width 147 height 20
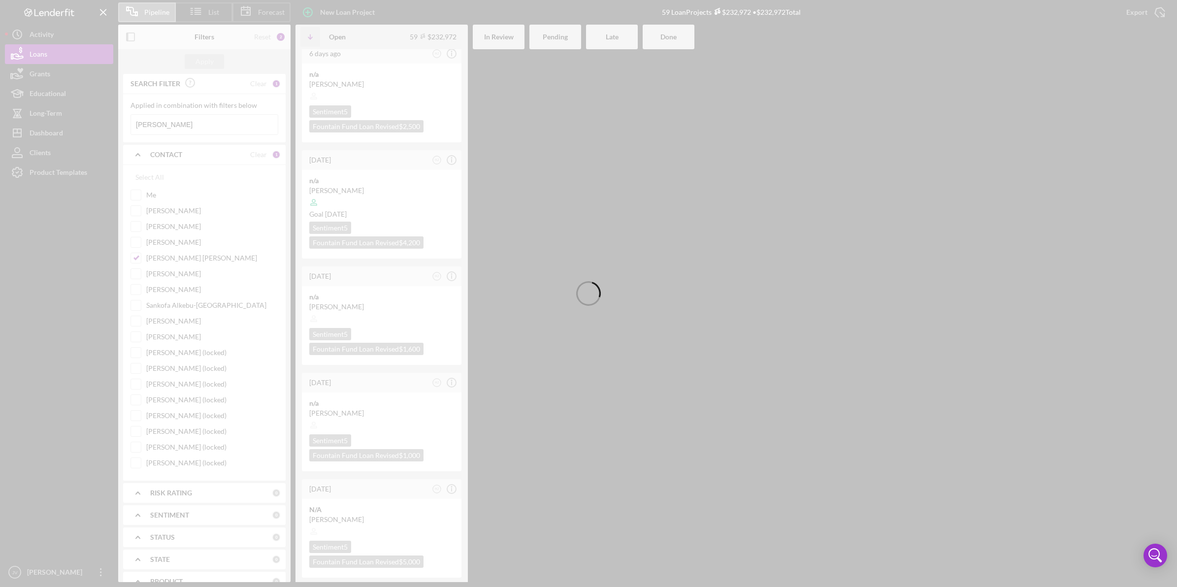
scroll to position [0, 0]
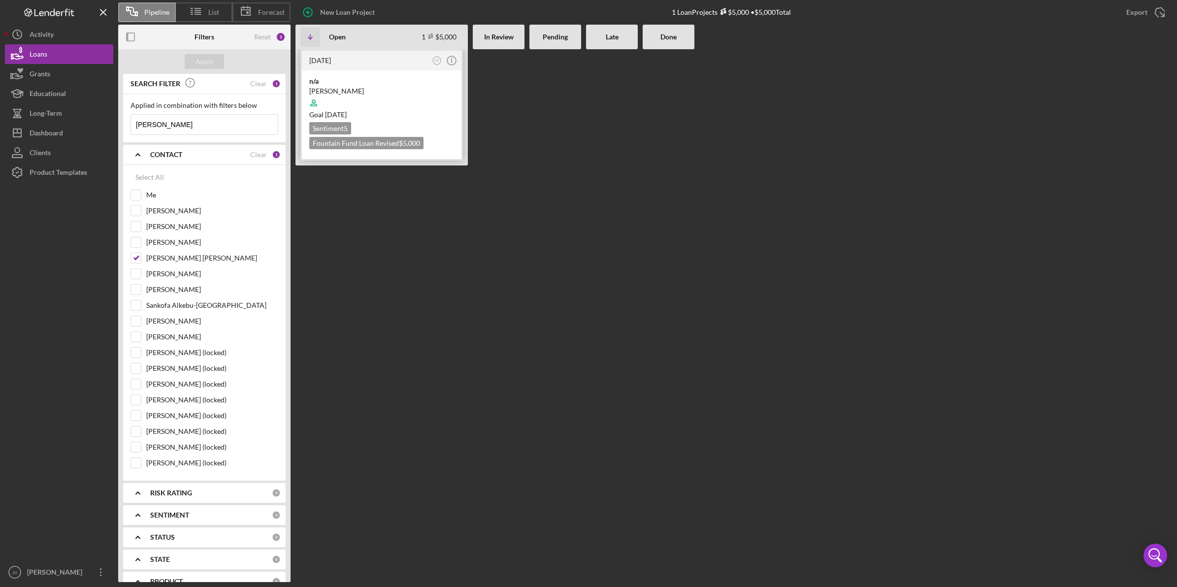
type input "alex"
click at [350, 89] on div "[PERSON_NAME]" at bounding box center [381, 91] width 145 height 10
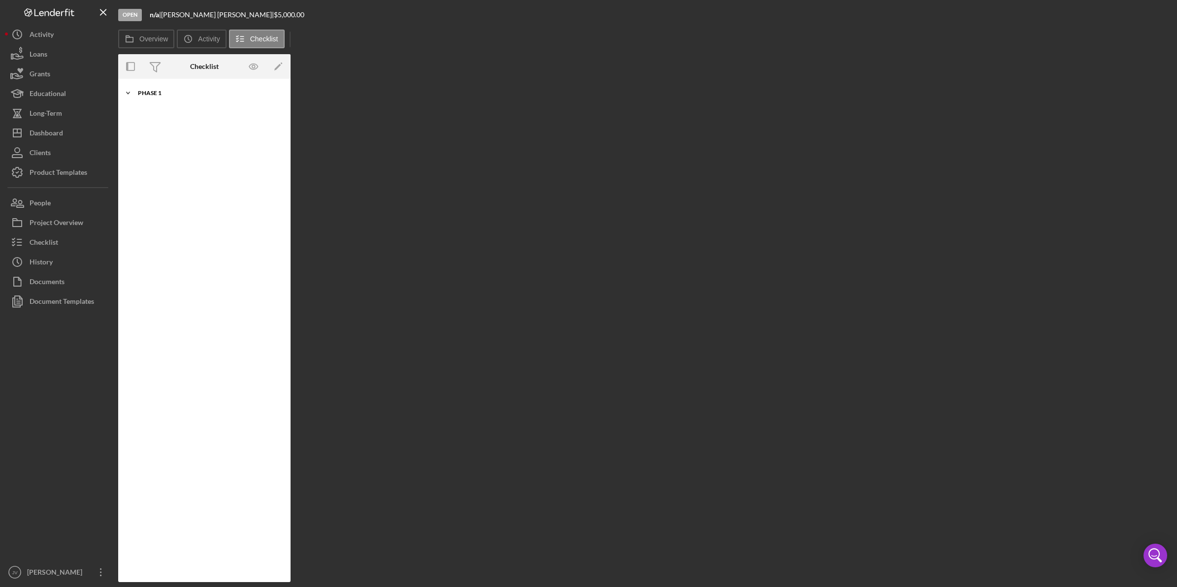
click at [203, 91] on div "Phase 1" at bounding box center [208, 93] width 140 height 6
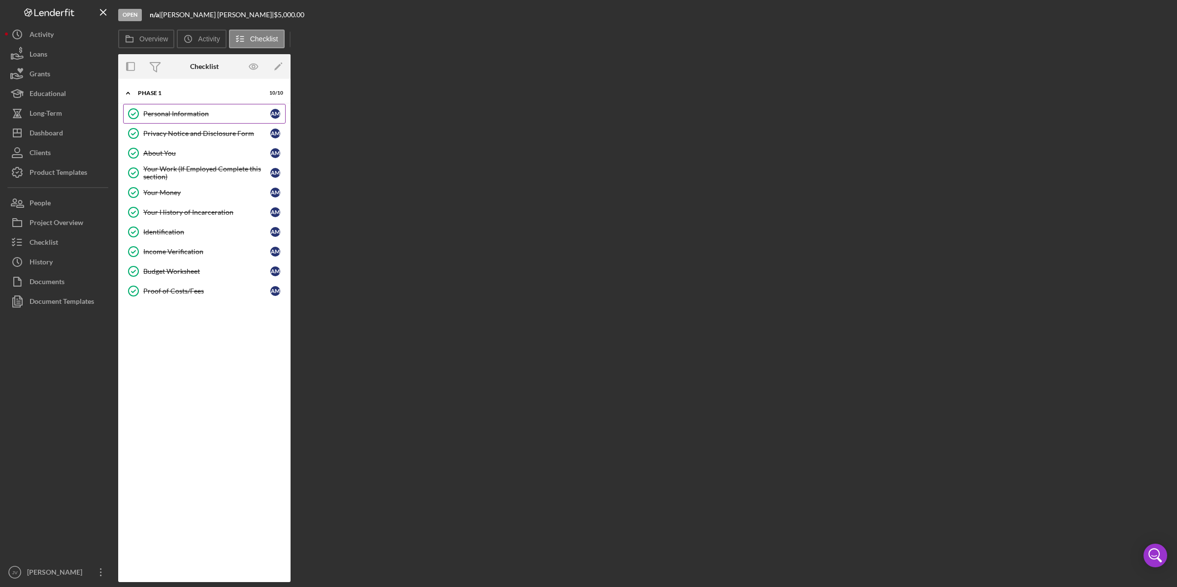
click at [200, 117] on div "Personal Information" at bounding box center [206, 114] width 127 height 8
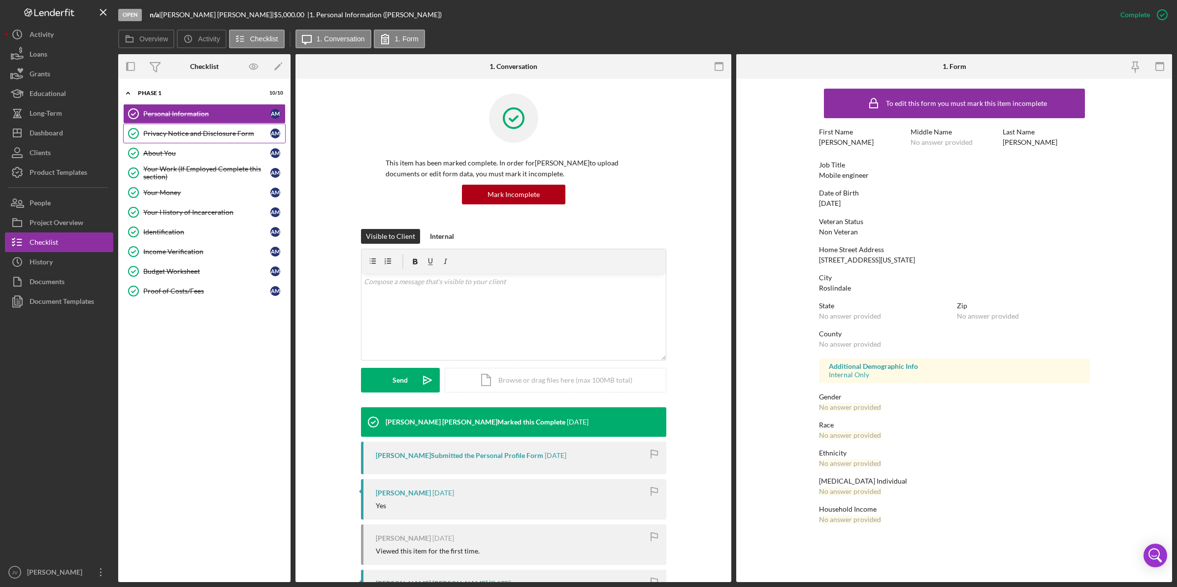
click at [169, 133] on div "Privacy Notice and Disclosure Form" at bounding box center [206, 134] width 127 height 8
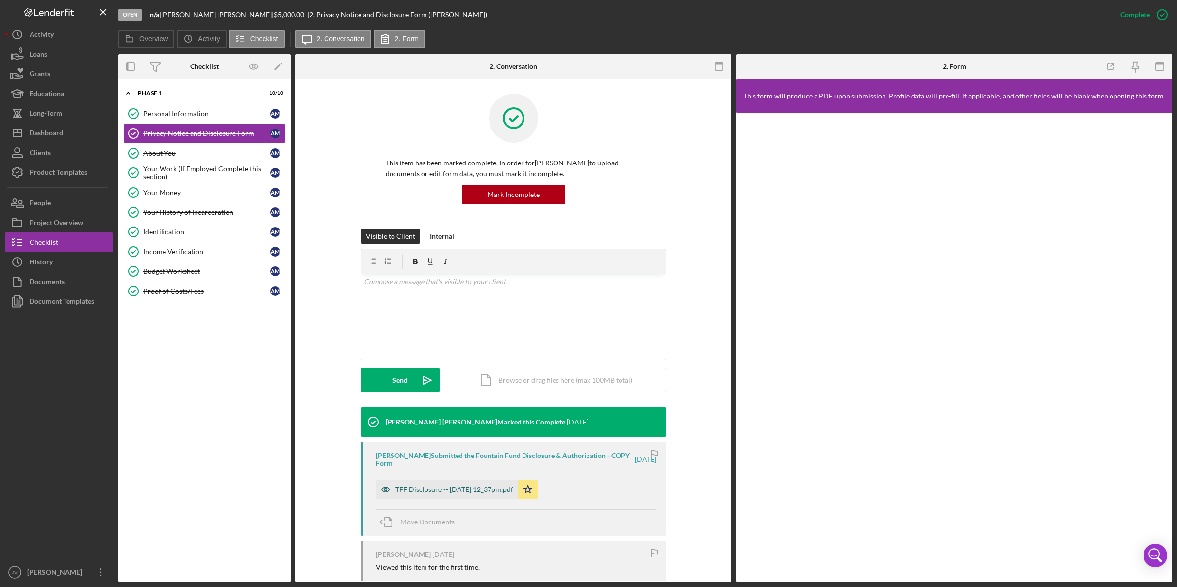
click at [450, 489] on div "TFF Disclosure -- 2025-07-16 12_37pm.pdf" at bounding box center [455, 490] width 118 height 8
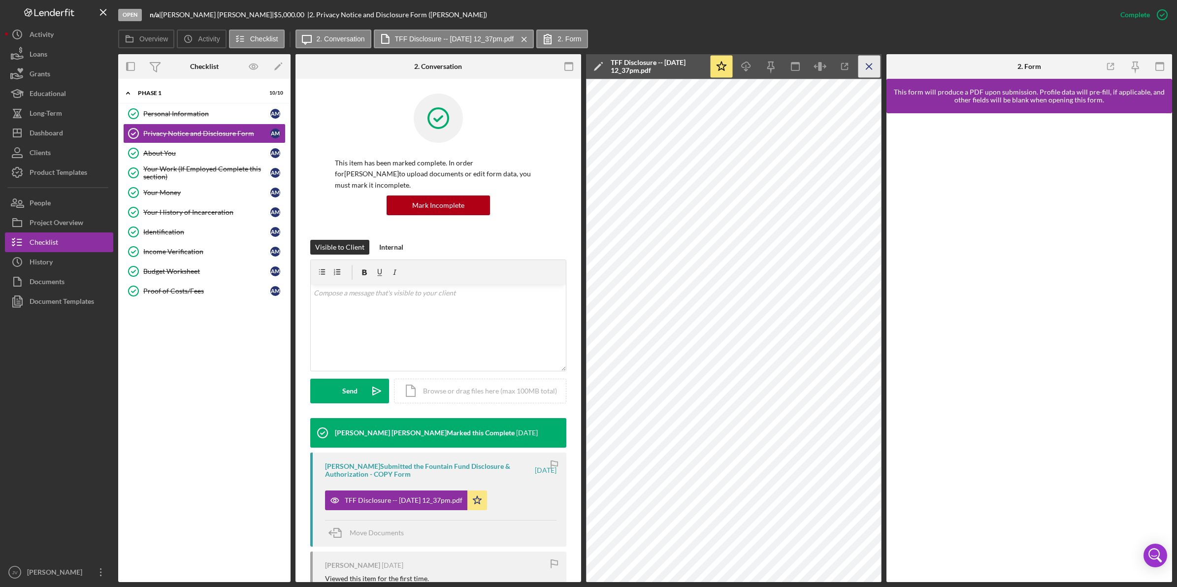
click at [874, 69] on icon "Icon/Menu Close" at bounding box center [870, 67] width 22 height 22
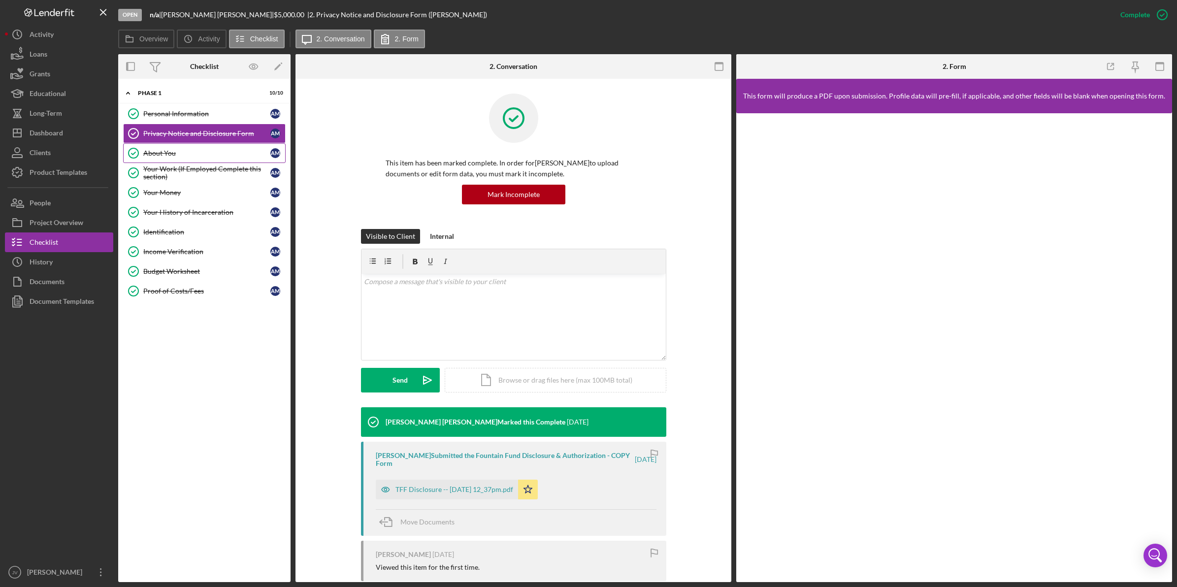
click at [231, 149] on div "About You" at bounding box center [206, 153] width 127 height 8
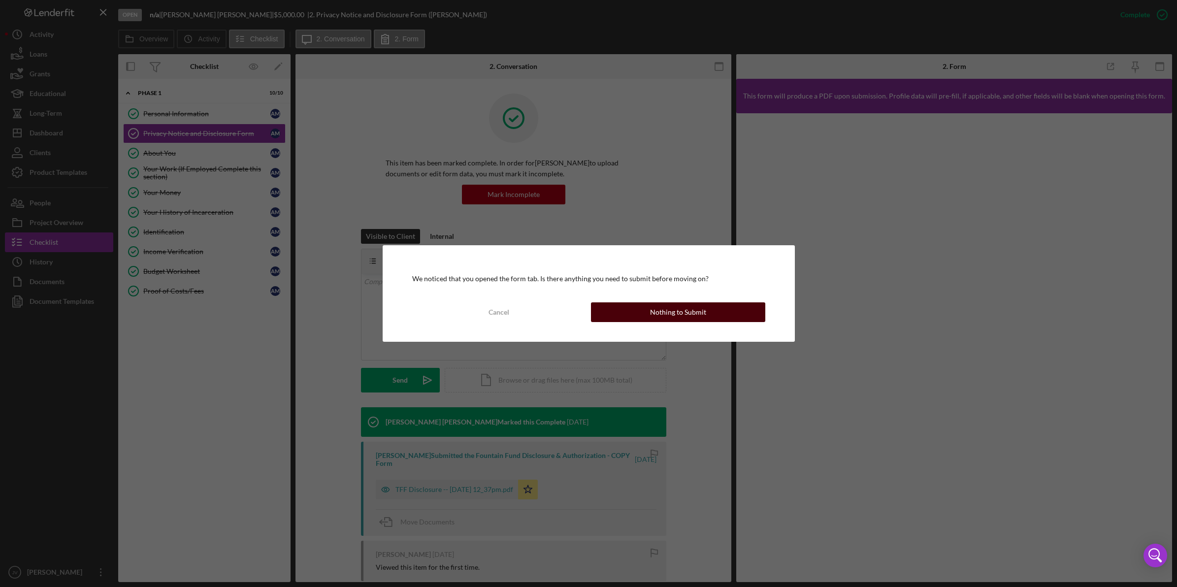
click at [746, 316] on button "Nothing to Submit" at bounding box center [678, 312] width 174 height 20
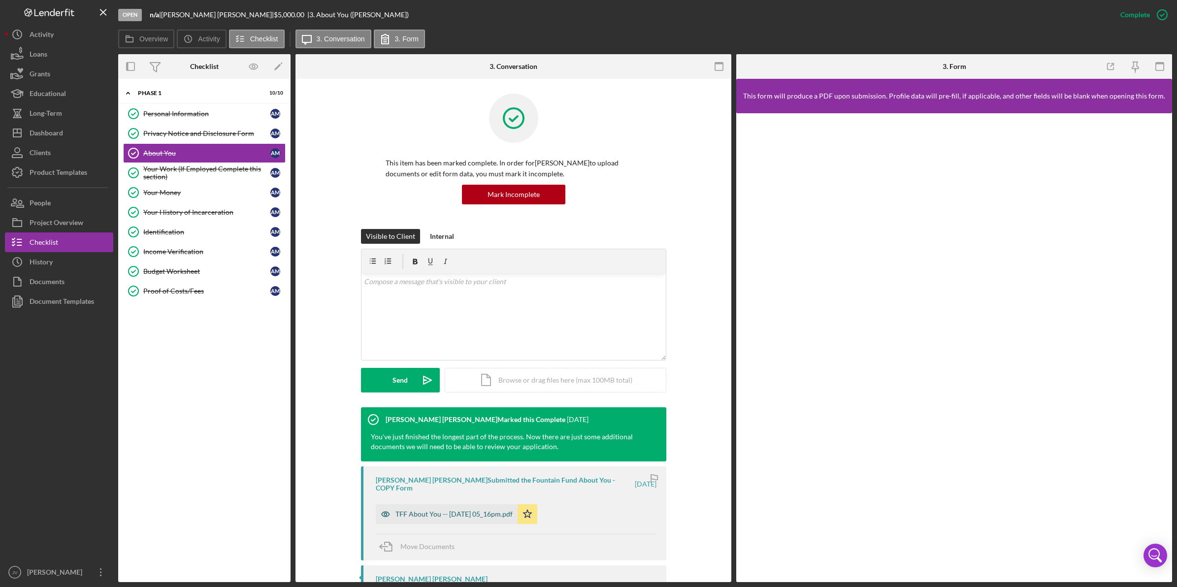
click at [478, 510] on div "TFF About You -- 2025-07-18 05_16pm.pdf" at bounding box center [454, 514] width 117 height 8
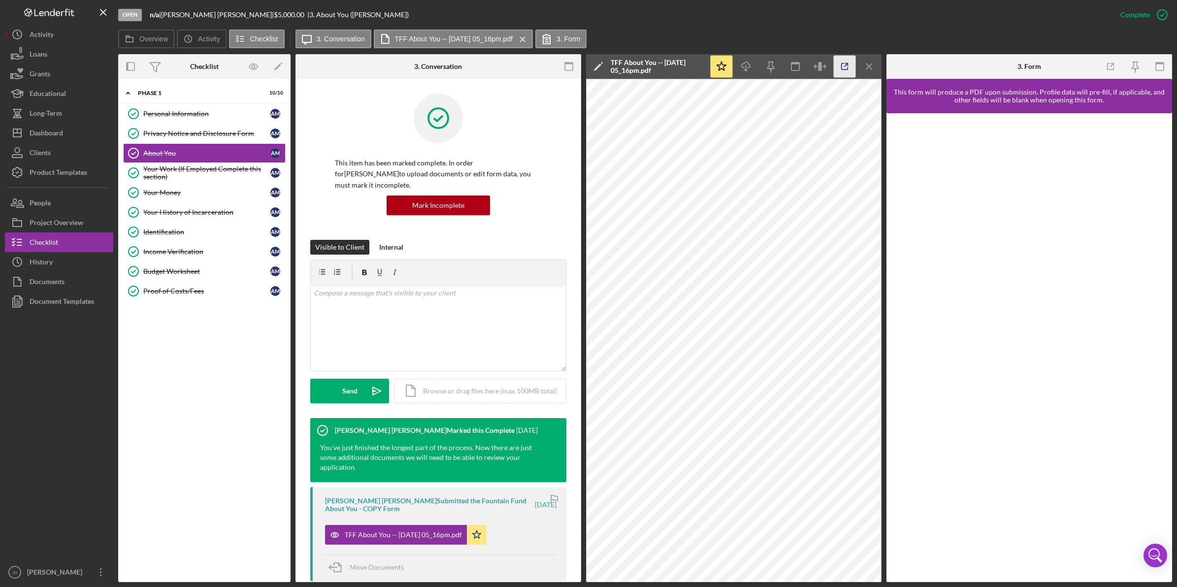
click at [847, 69] on icon "button" at bounding box center [845, 67] width 22 height 22
click at [218, 167] on div "Your Work (If Employed Complete this section)" at bounding box center [206, 173] width 127 height 16
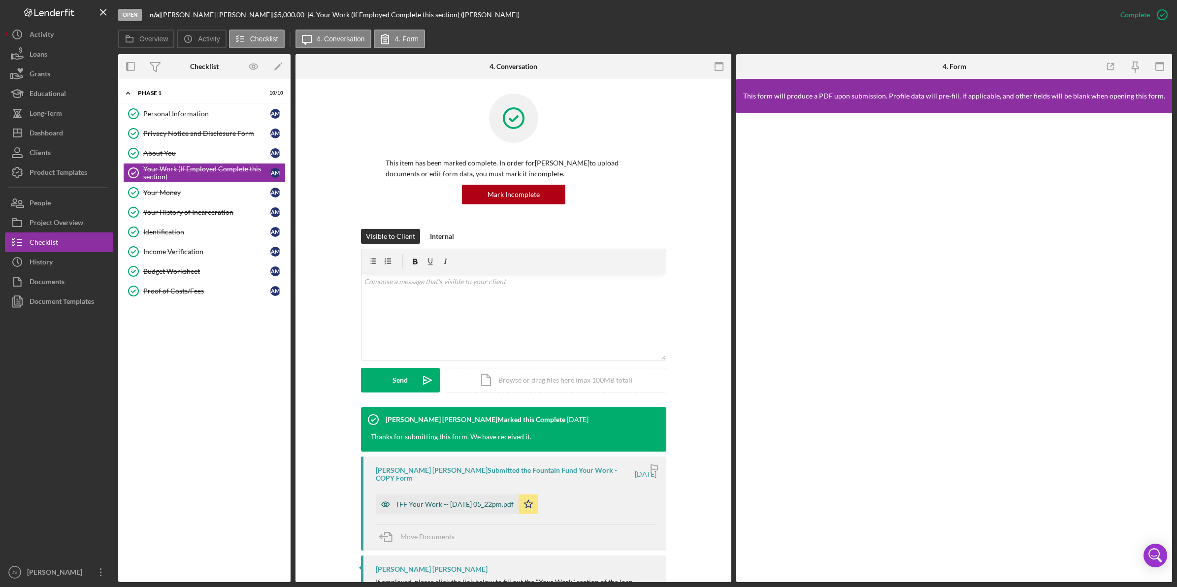
click at [475, 501] on div "TFF Your Work -- 2025-07-18 05_22pm.pdf" at bounding box center [455, 505] width 118 height 8
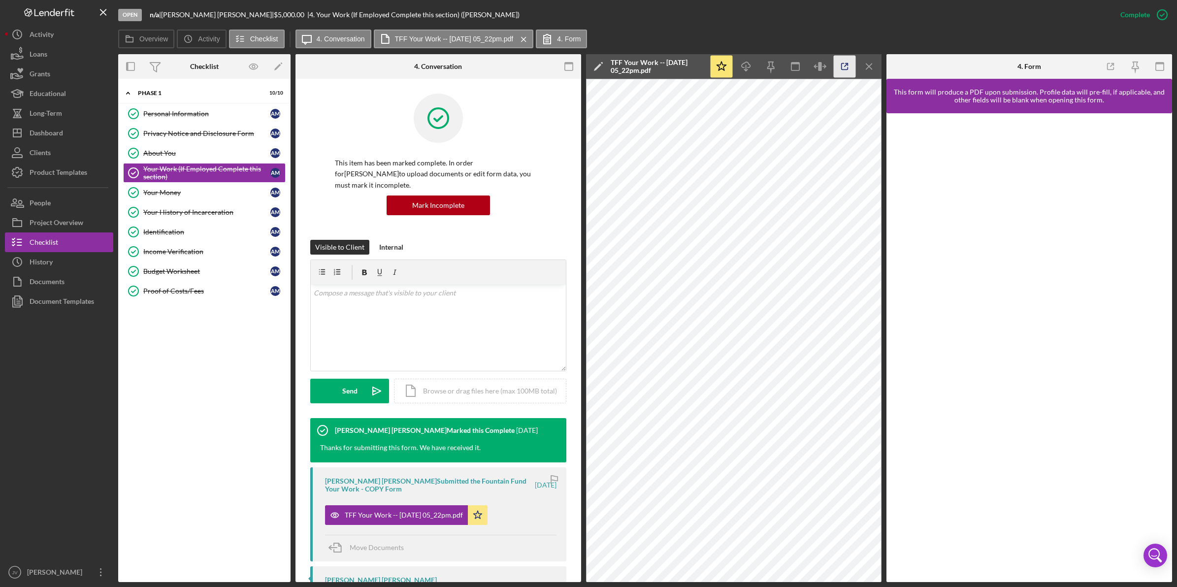
click at [845, 64] on icon "button" at bounding box center [845, 67] width 22 height 22
click at [207, 184] on link "Your Money Your Money A M" at bounding box center [204, 193] width 163 height 20
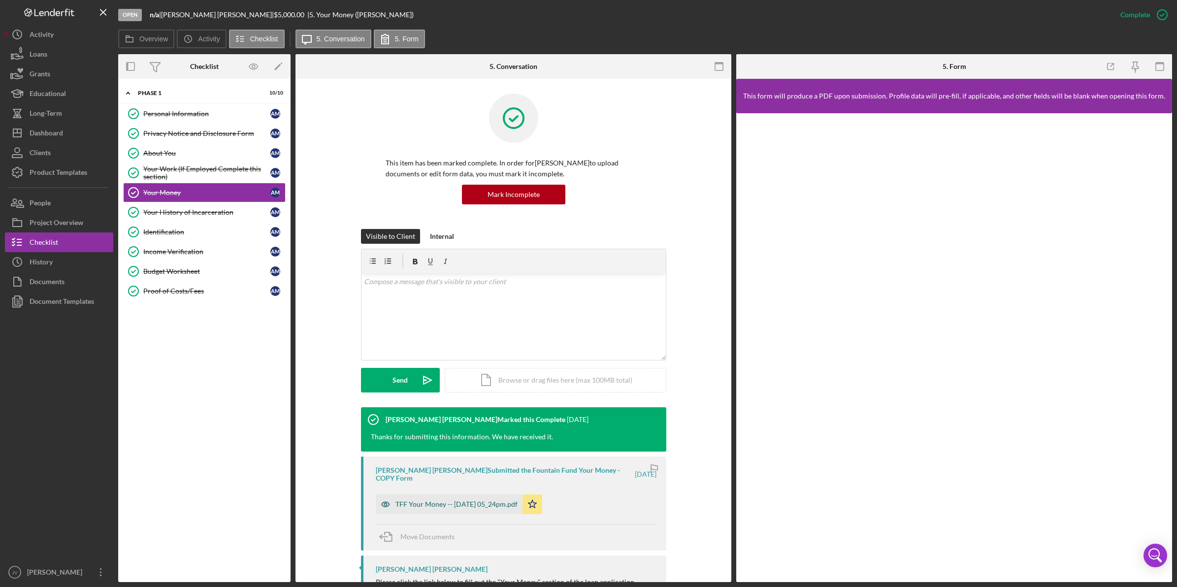
click at [451, 501] on div "TFF Your Money -- 2025-07-18 05_24pm.pdf" at bounding box center [457, 505] width 122 height 8
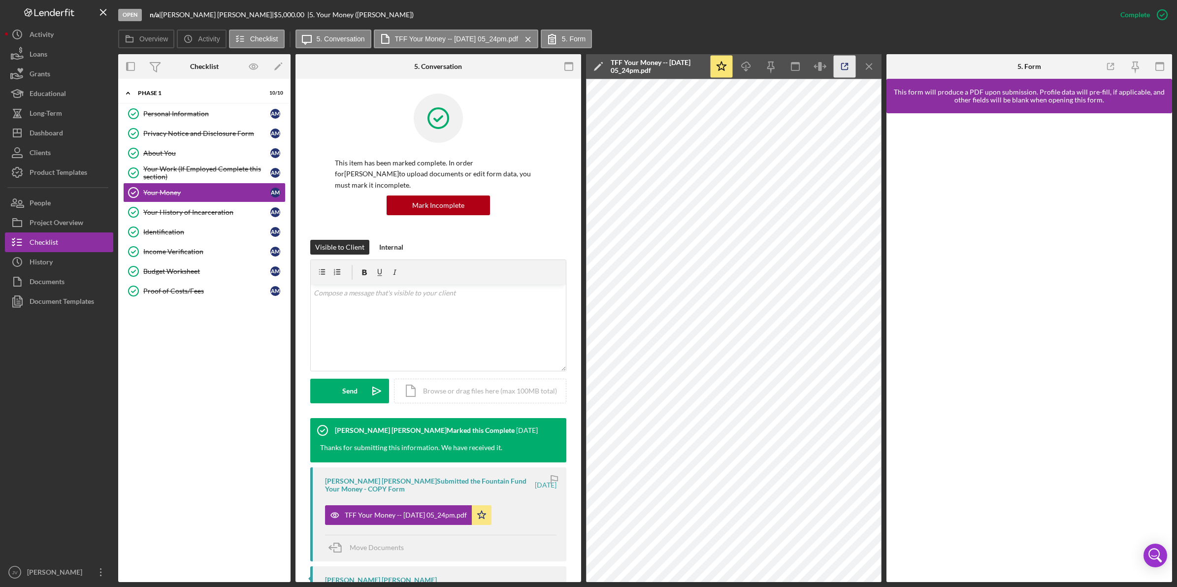
click at [848, 69] on icon "button" at bounding box center [845, 67] width 6 height 6
click at [213, 205] on link "Your History of Incarceration Your History of Incarceration A M" at bounding box center [204, 212] width 163 height 20
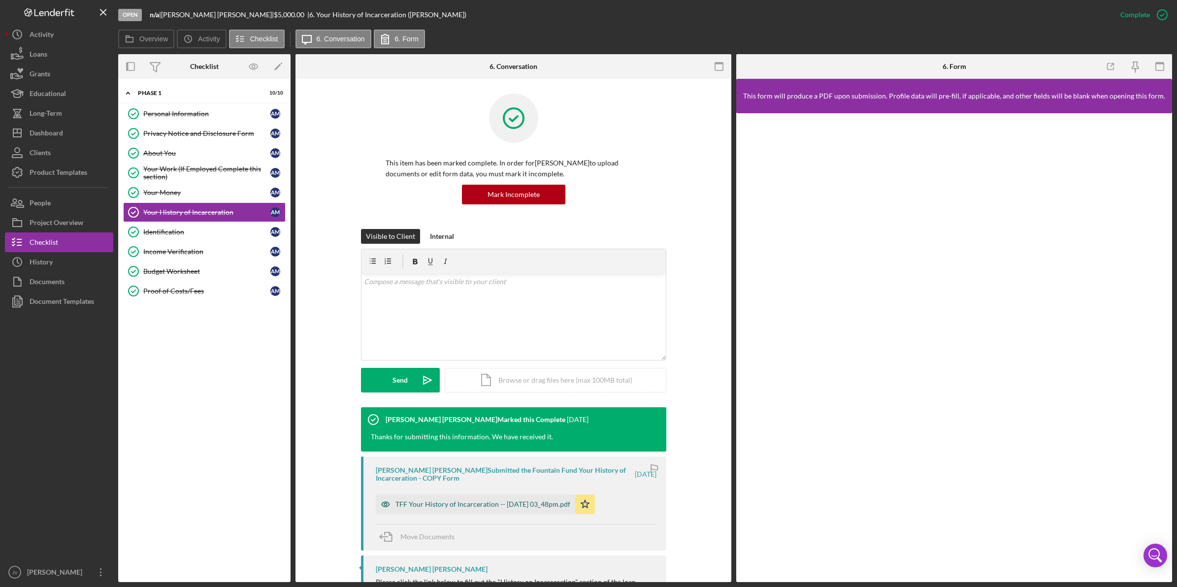
click at [491, 501] on div "TFF Your History of Incarceration -- 2025-07-21 03_48pm.pdf" at bounding box center [483, 505] width 175 height 8
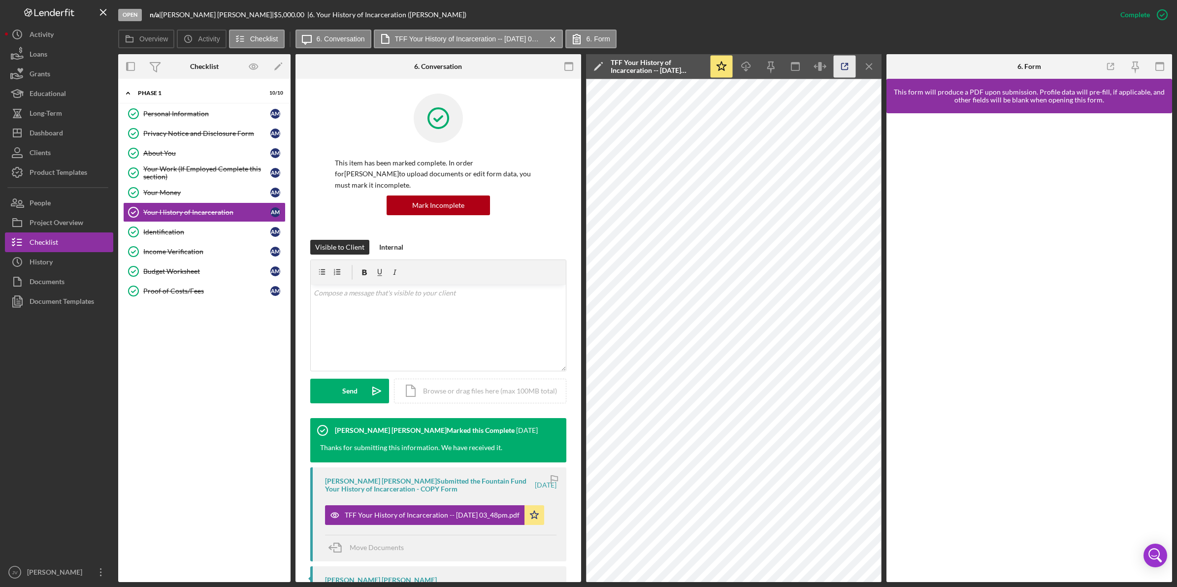
click at [853, 67] on icon "button" at bounding box center [845, 67] width 22 height 22
click at [222, 226] on link "Identification Identification A M" at bounding box center [204, 232] width 163 height 20
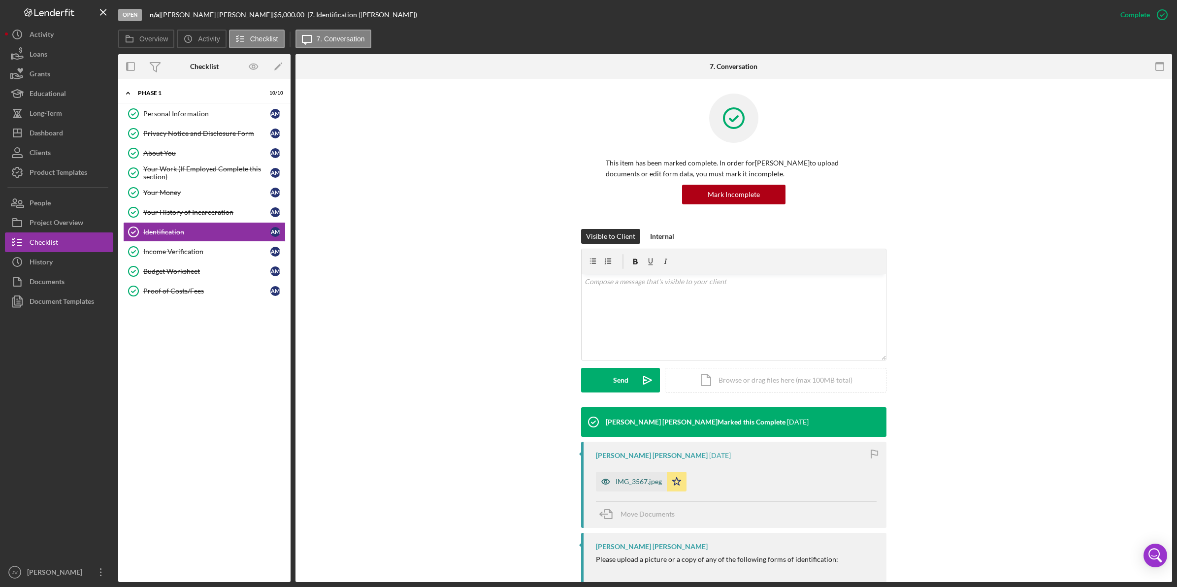
click at [631, 480] on div "IMG_3567.jpeg" at bounding box center [639, 482] width 46 height 8
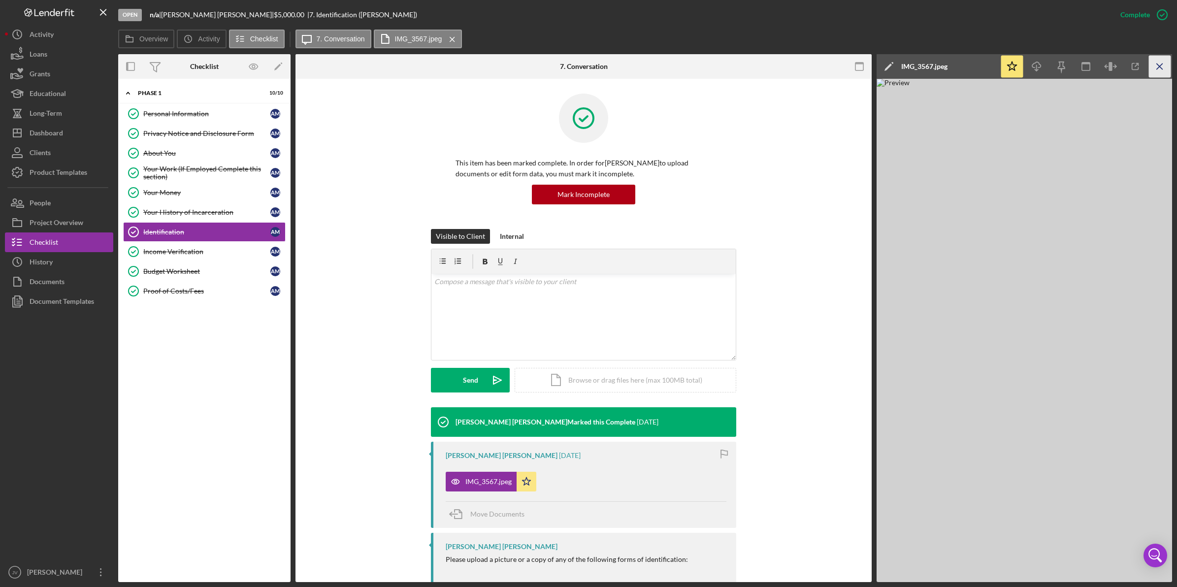
click at [1164, 62] on icon "Icon/Menu Close" at bounding box center [1160, 67] width 22 height 22
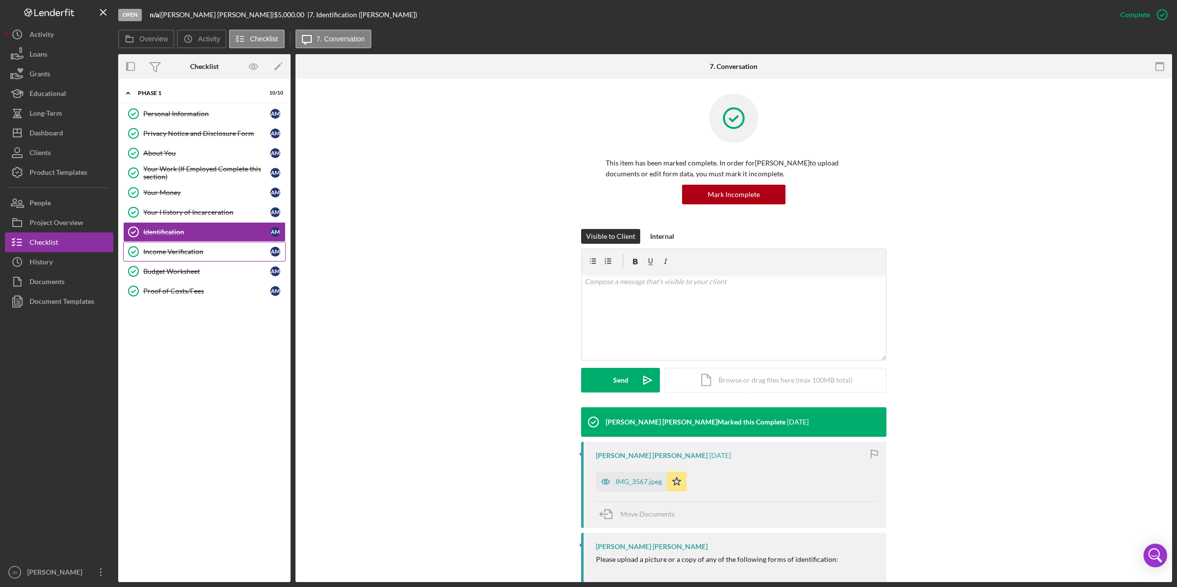
click at [196, 252] on div "Income Verification" at bounding box center [206, 252] width 127 height 8
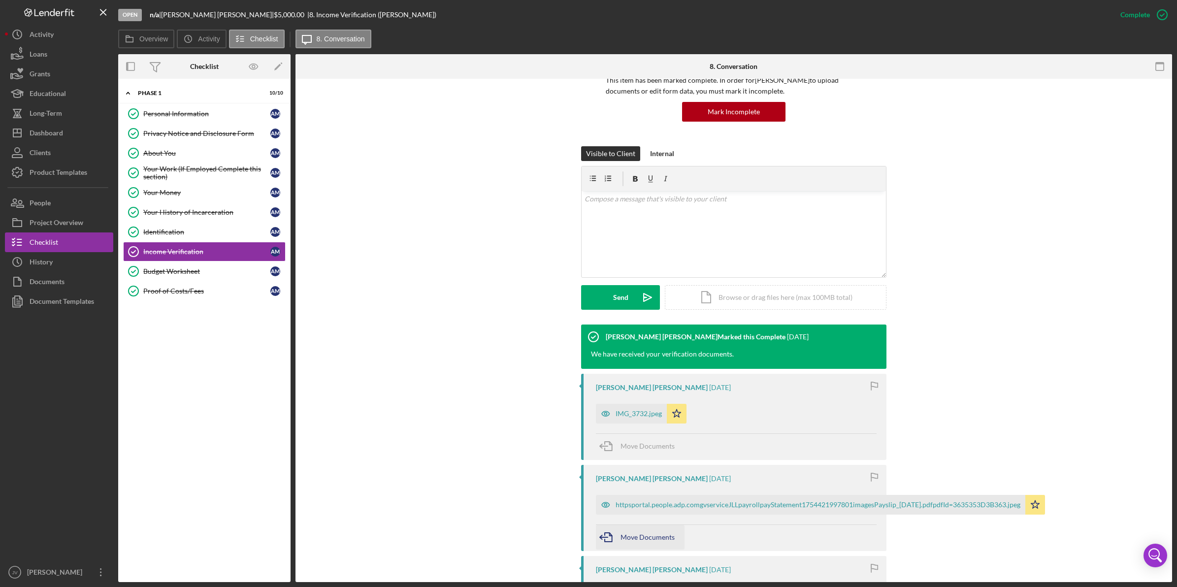
scroll to position [185, 0]
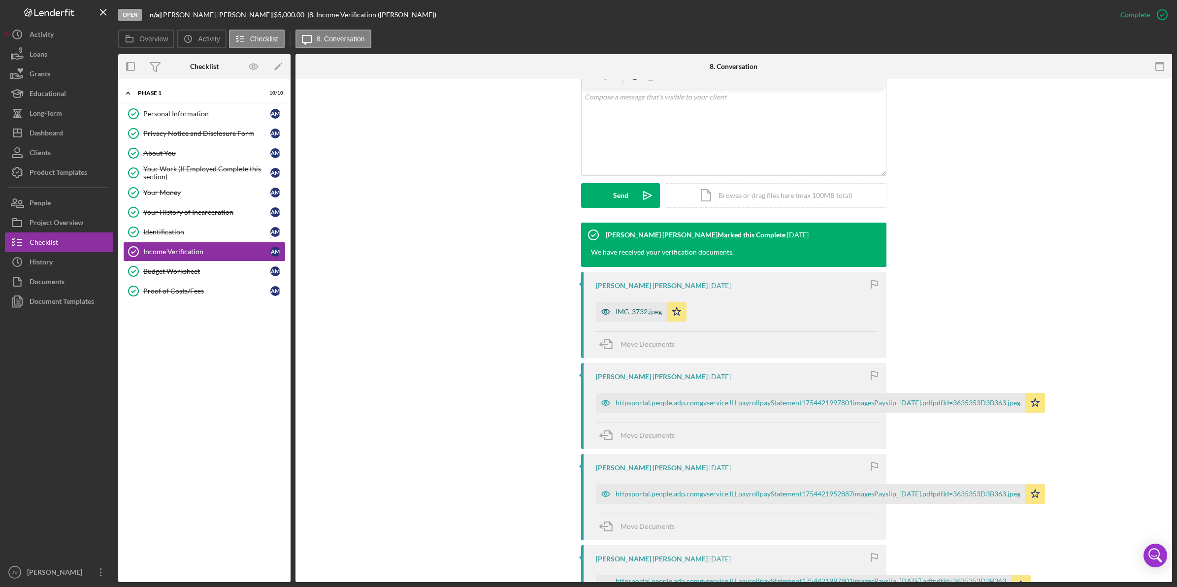
click at [630, 312] on div "IMG_3732.jpeg" at bounding box center [639, 312] width 46 height 8
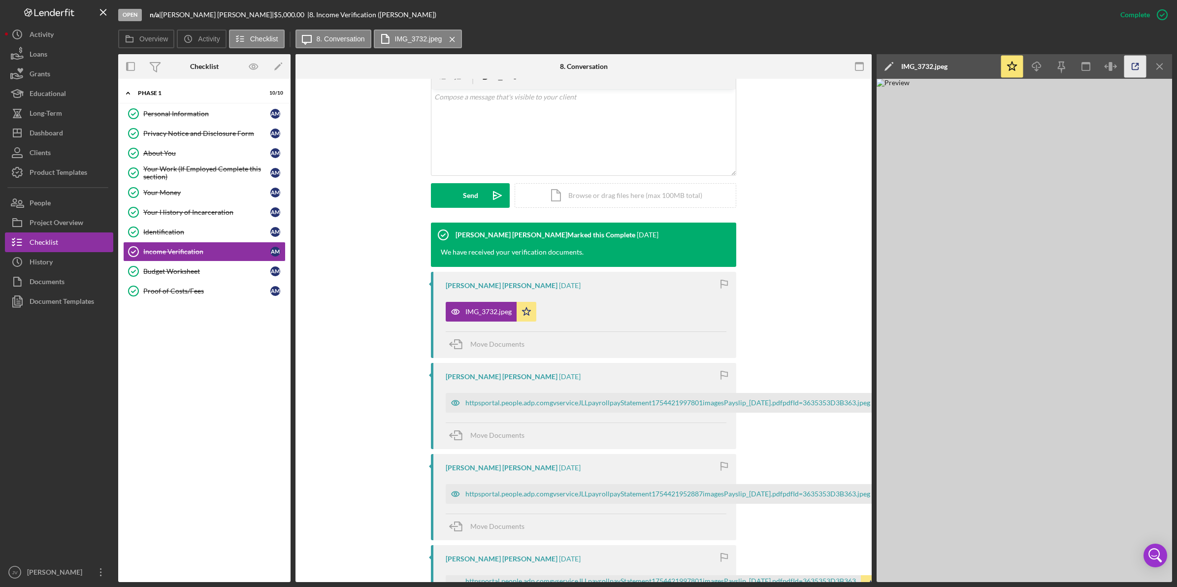
click at [1137, 60] on icon "button" at bounding box center [1136, 67] width 22 height 22
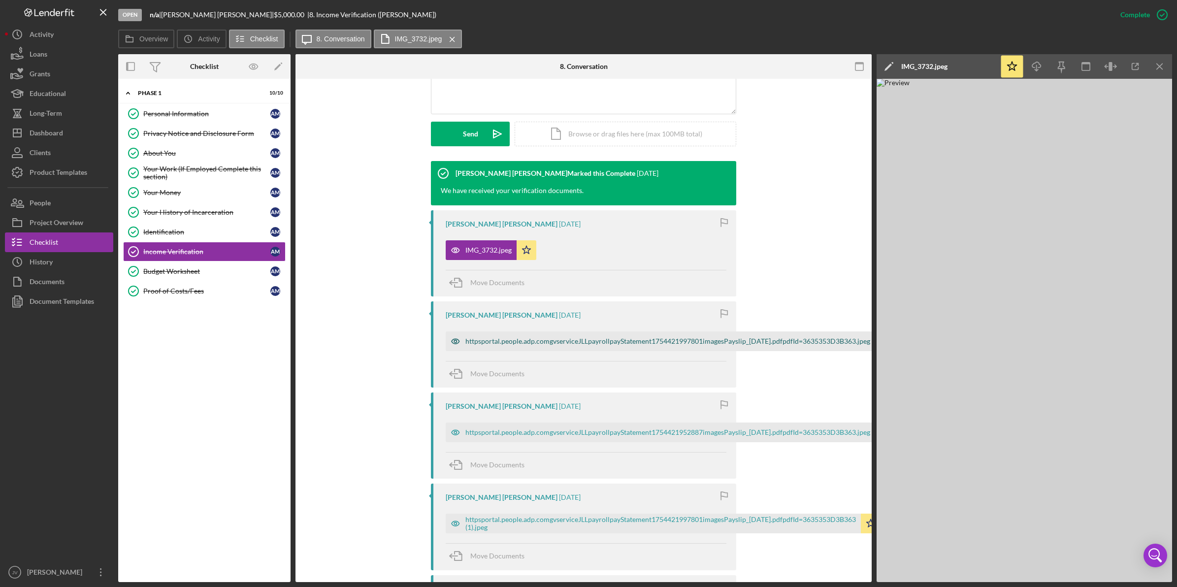
click at [562, 345] on div "httpsportal.people.adp.comgvserviceJLLpayrollpayStatement1754421997801imagesPay…" at bounding box center [668, 341] width 405 height 8
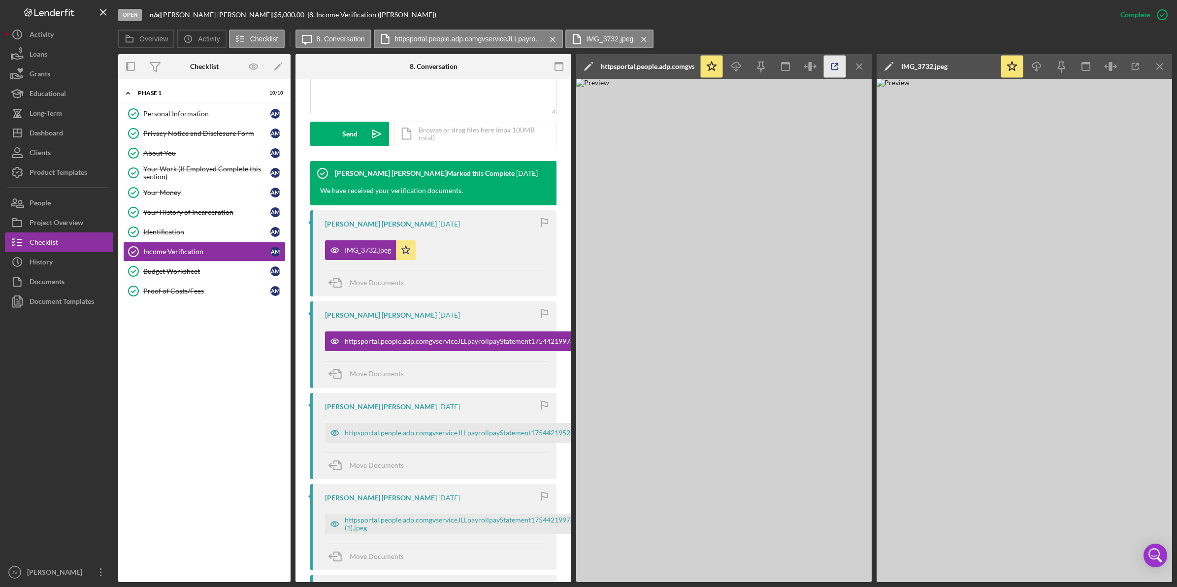
click at [843, 64] on icon "button" at bounding box center [835, 67] width 22 height 22
click at [412, 435] on div "httpsportal.people.adp.comgvserviceJLLpayrollpayStatement1754421952887imagesPay…" at bounding box center [547, 433] width 405 height 8
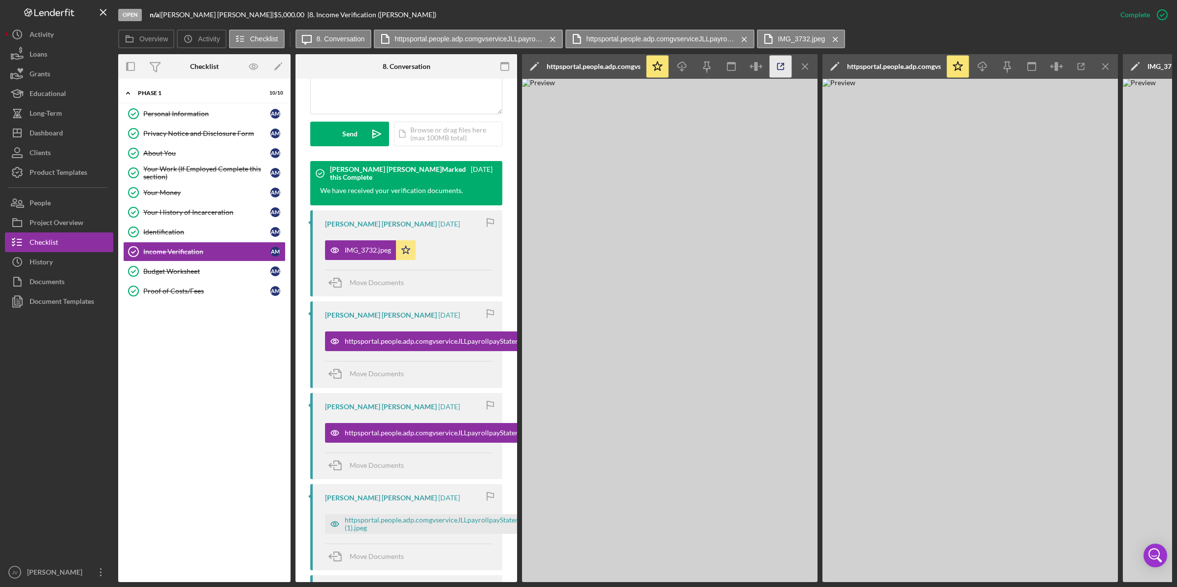
click at [786, 65] on icon "button" at bounding box center [781, 67] width 22 height 22
click at [235, 271] on div "Budget Worksheet" at bounding box center [206, 271] width 127 height 8
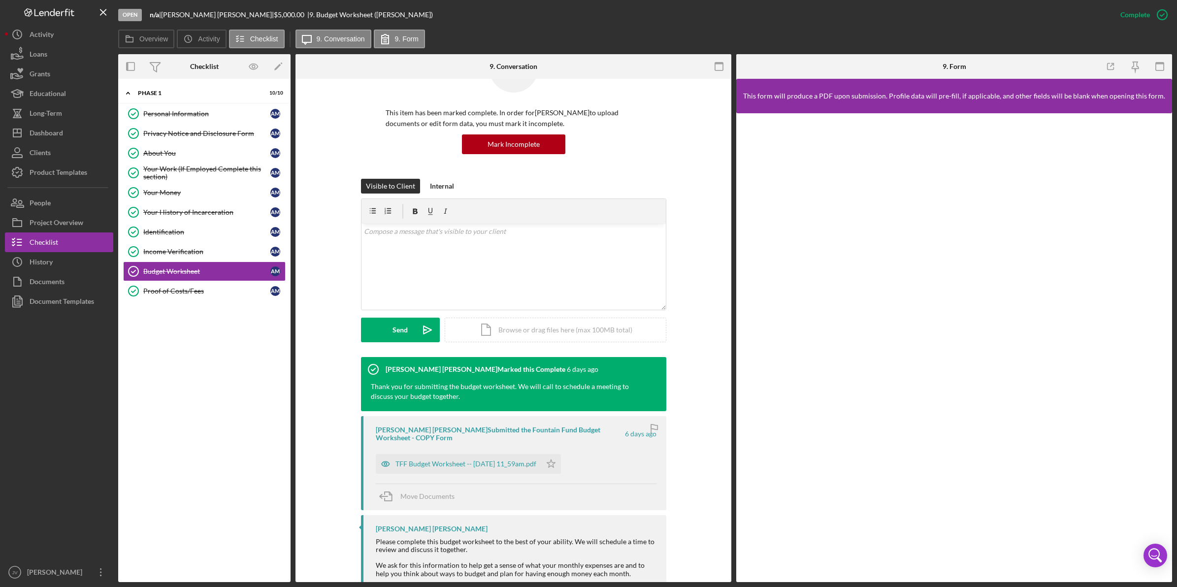
scroll to position [117, 0]
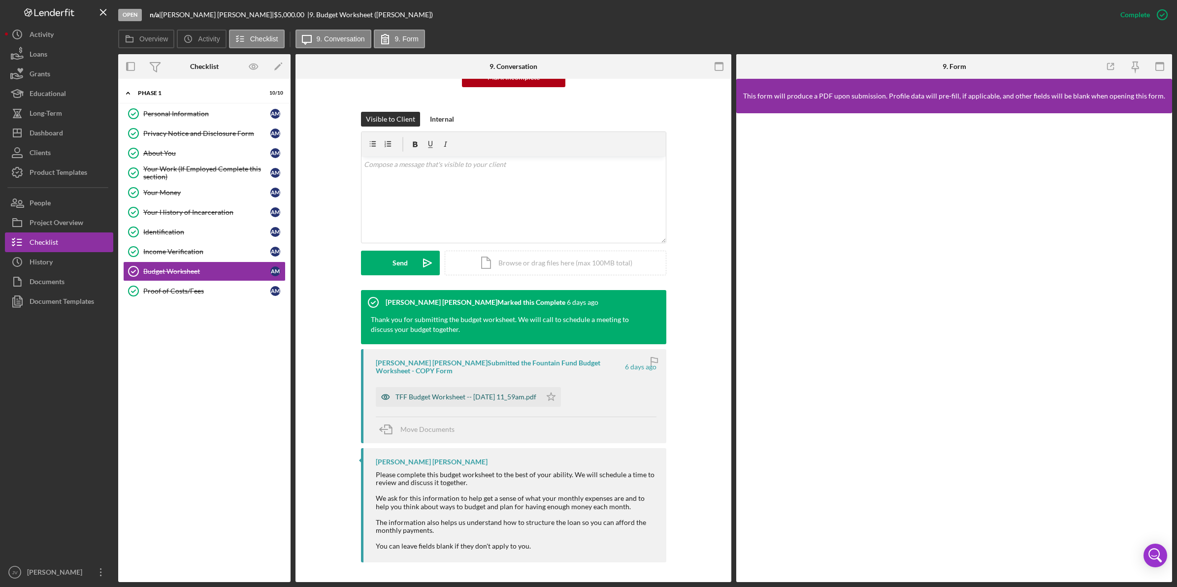
click at [464, 401] on div "TFF Budget Worksheet -- 2025-08-12 11_59am.pdf" at bounding box center [459, 397] width 166 height 20
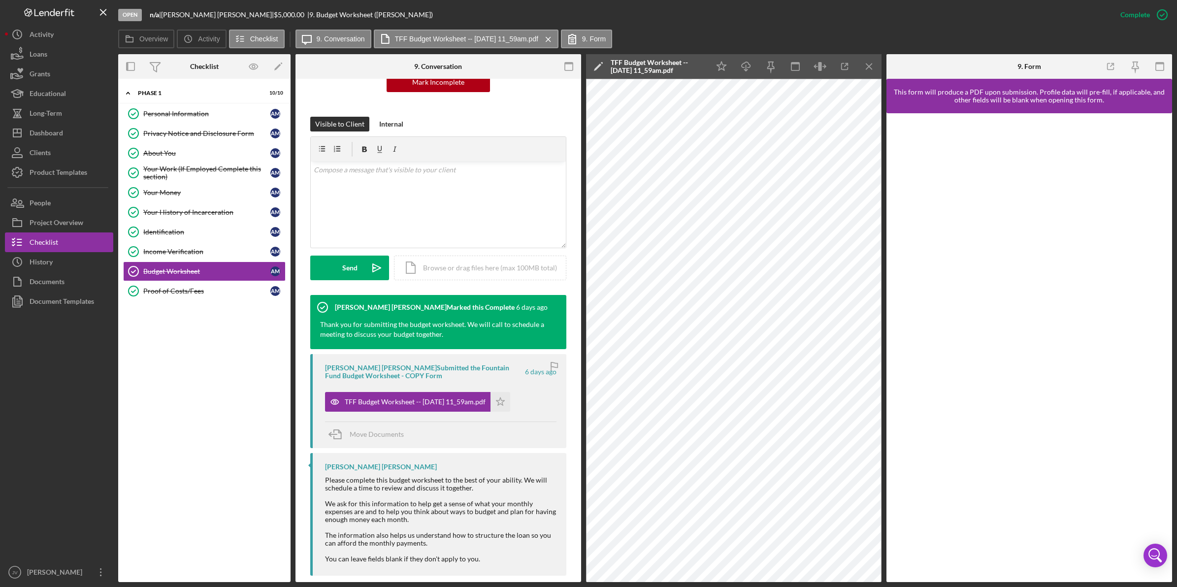
scroll to position [126, 0]
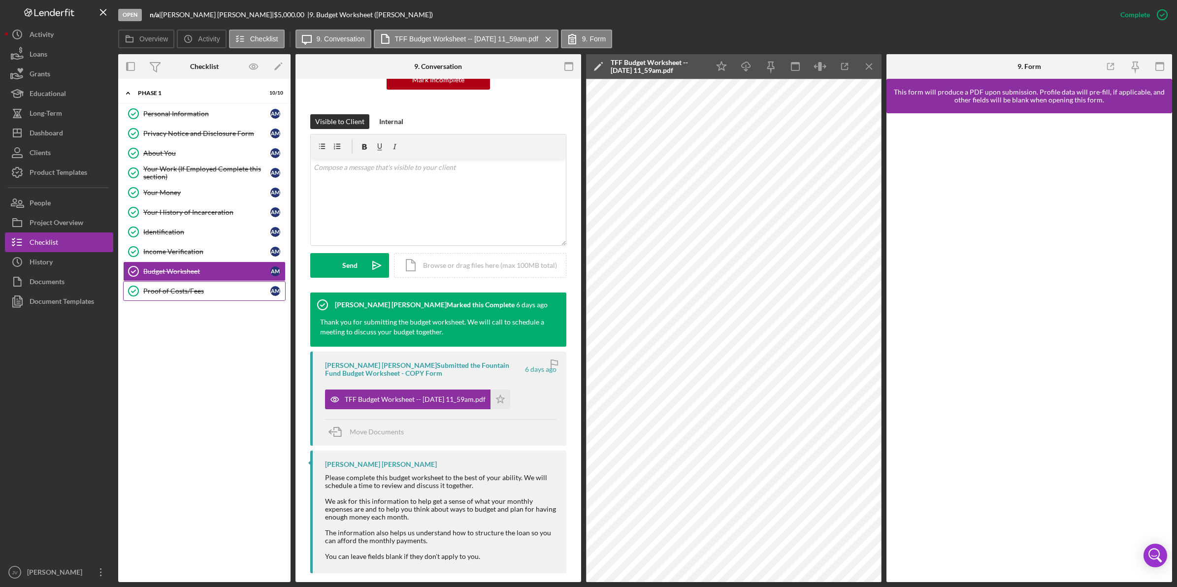
click at [188, 295] on div "Proof of Costs/Fees" at bounding box center [206, 291] width 127 height 8
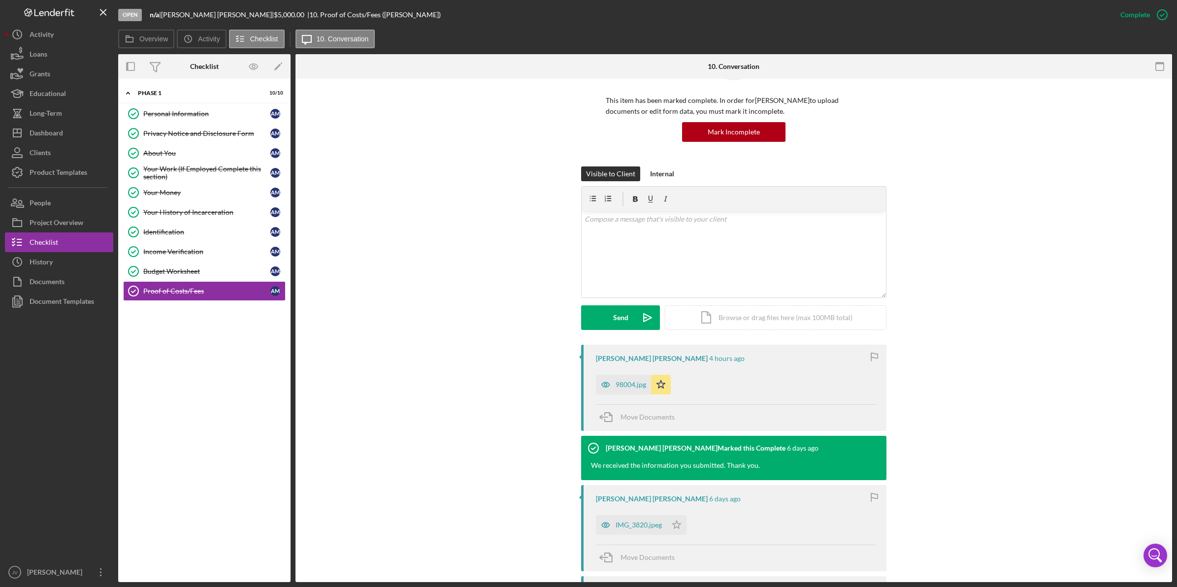
scroll to position [123, 0]
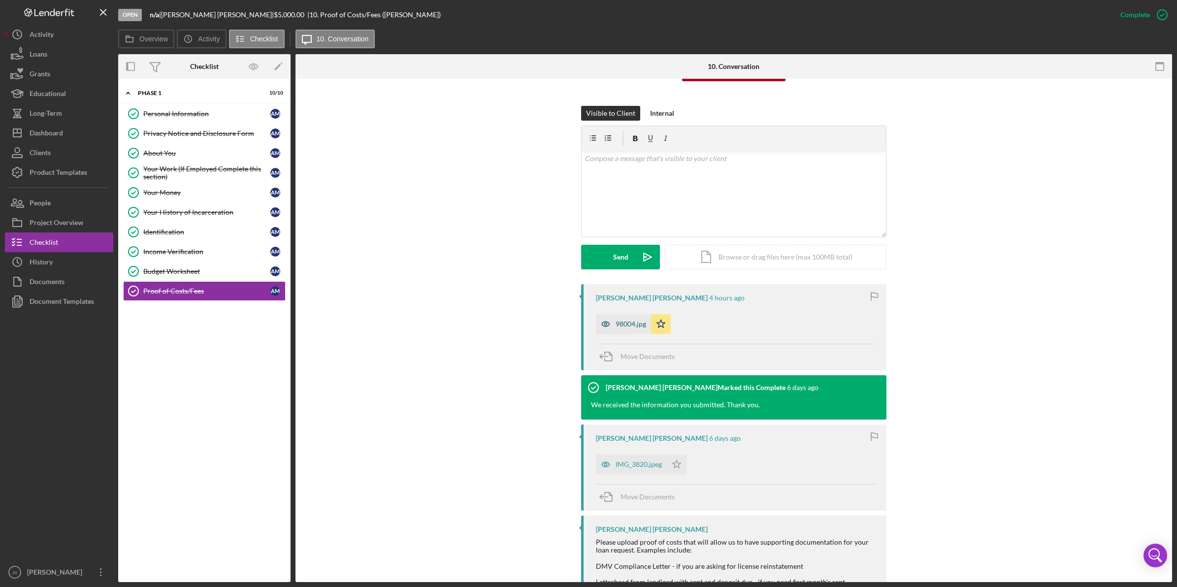
click at [638, 324] on div "98004.jpg" at bounding box center [631, 324] width 31 height 8
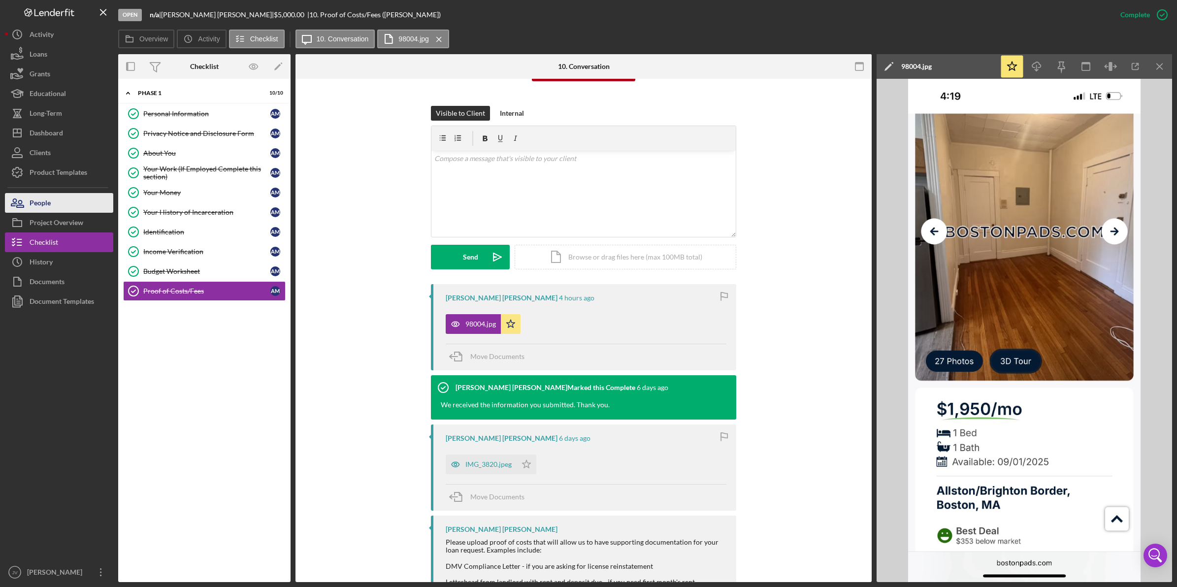
click at [78, 201] on button "People" at bounding box center [59, 203] width 108 height 20
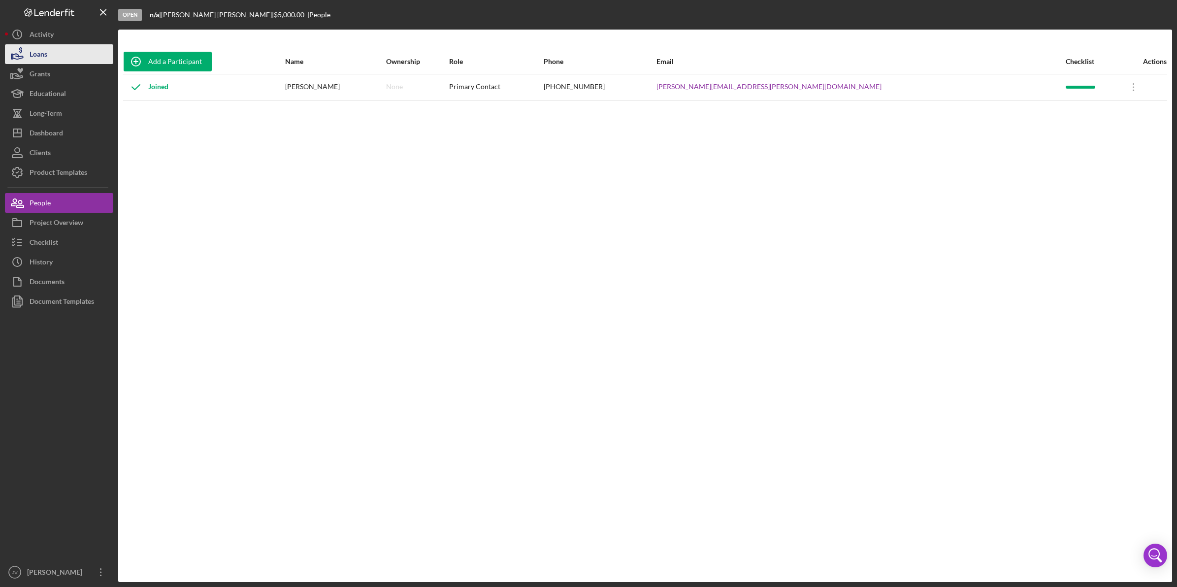
click at [60, 53] on button "Loans" at bounding box center [59, 54] width 108 height 20
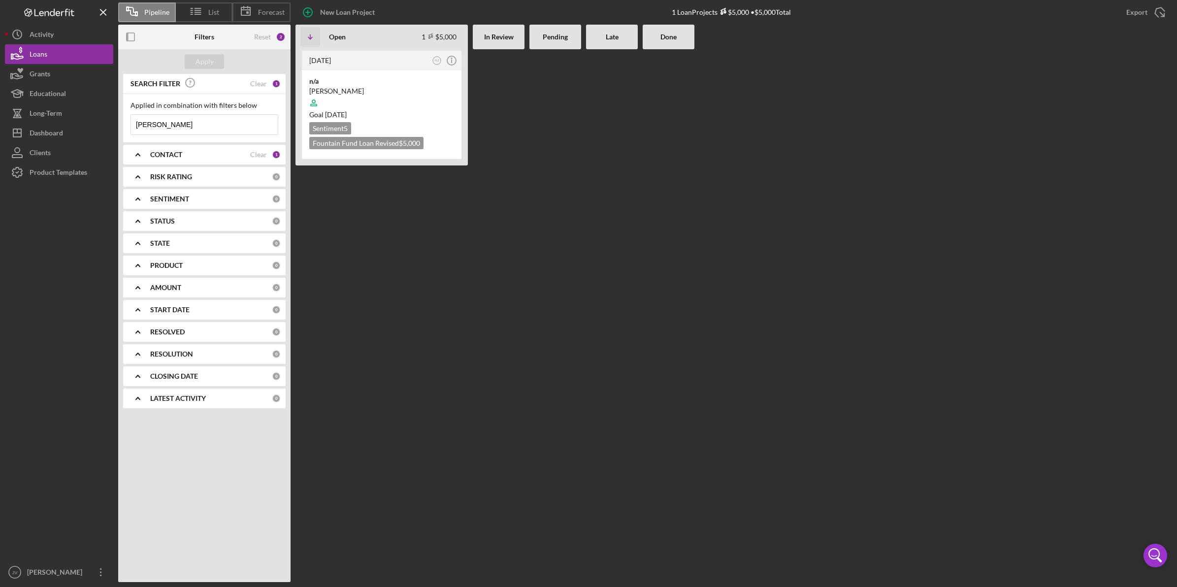
click at [173, 151] on b "CONTACT" at bounding box center [166, 155] width 32 height 8
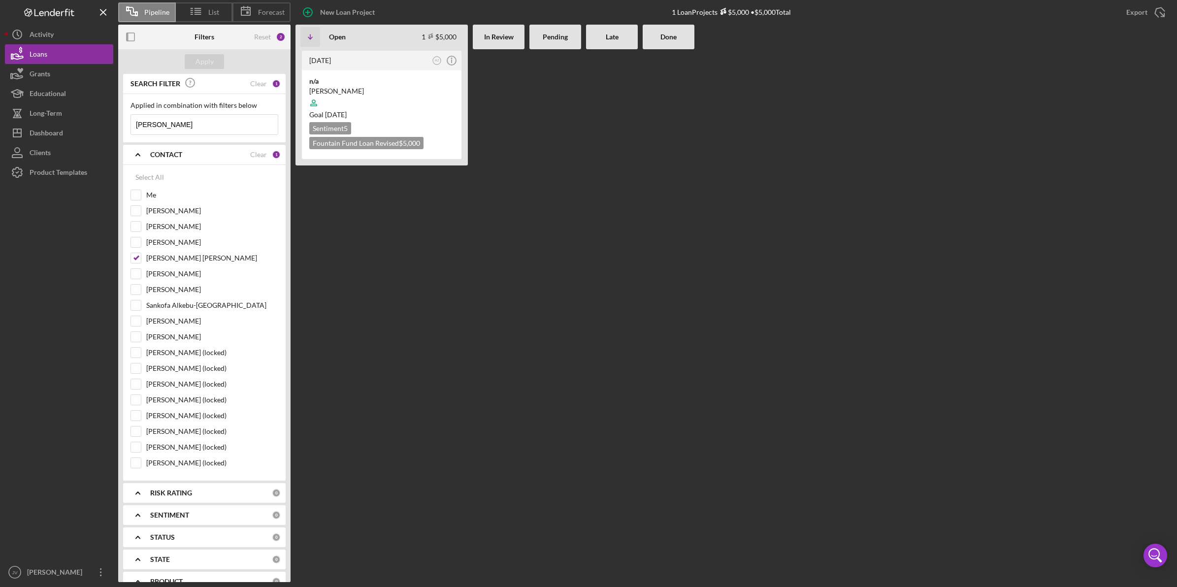
drag, startPoint x: 182, startPoint y: 125, endPoint x: 116, endPoint y: 127, distance: 66.5
click at [115, 127] on div "Pipeline List Forecast New Loan Project 1 Loan Projects $5,000 • $5,000 Total E…" at bounding box center [589, 291] width 1168 height 582
click at [193, 62] on button "Apply" at bounding box center [204, 61] width 39 height 15
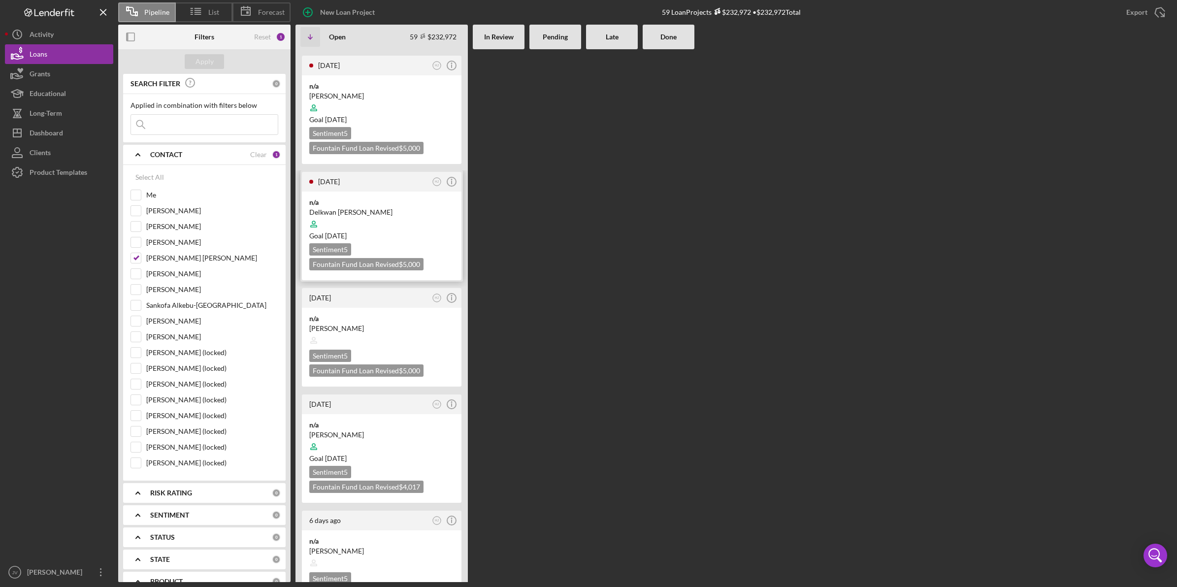
scroll to position [308, 0]
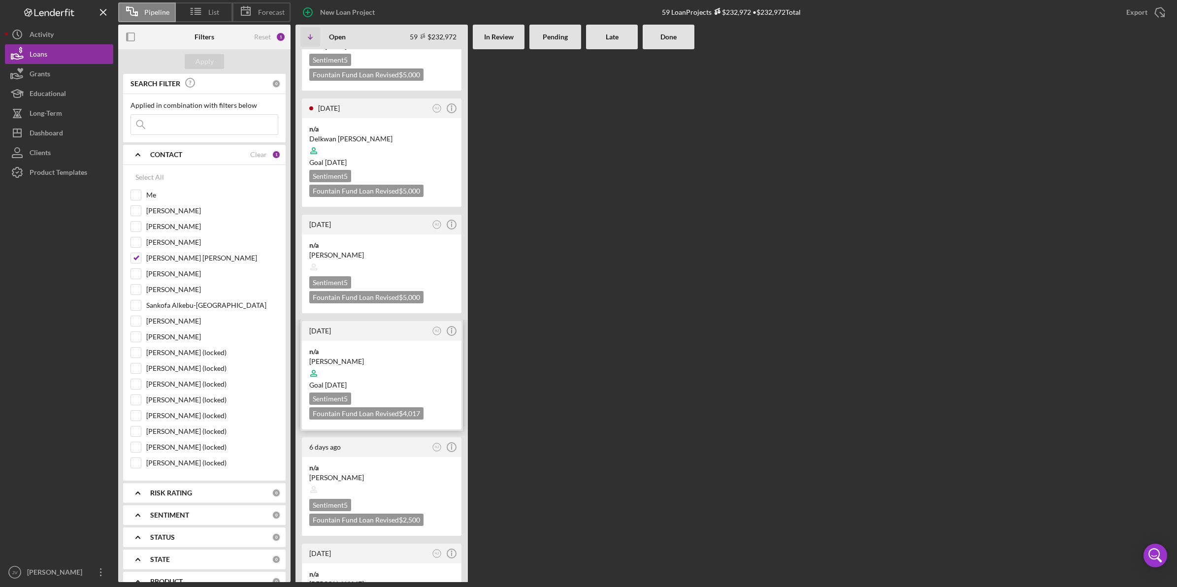
click at [363, 364] on div at bounding box center [381, 373] width 145 height 19
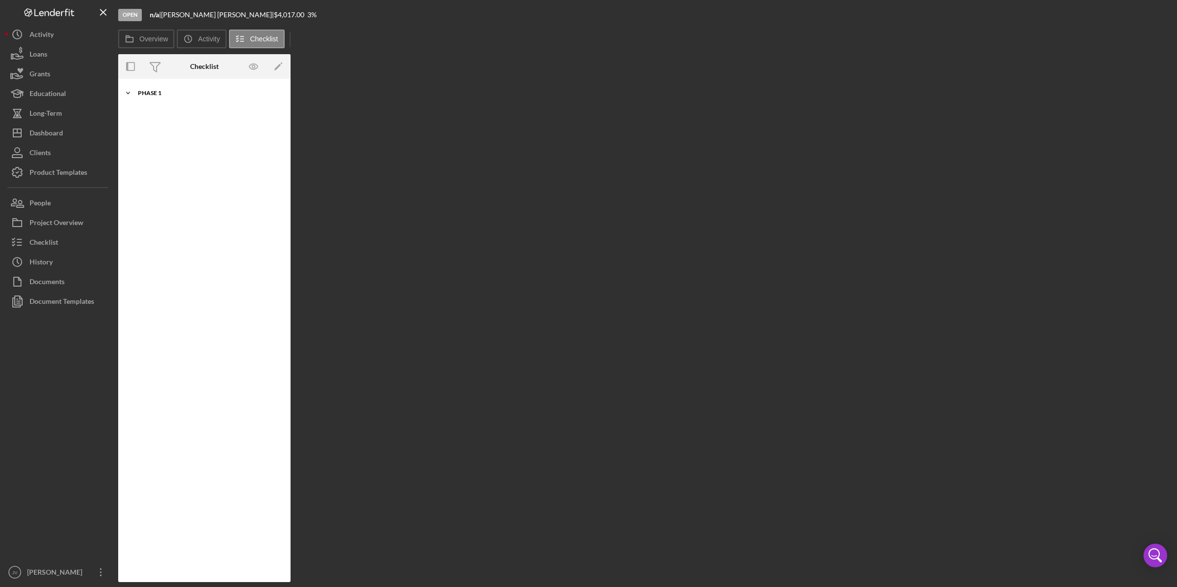
click at [170, 101] on div "Icon/Expander Phase 1 10 / 10" at bounding box center [204, 93] width 172 height 20
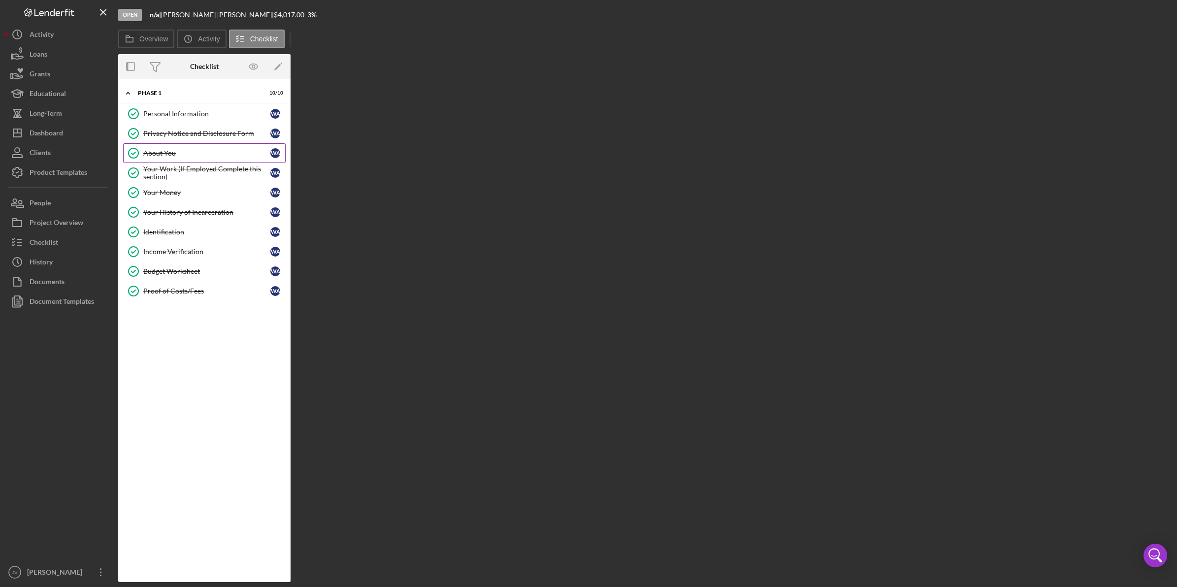
click at [177, 147] on link "About You About You W A" at bounding box center [204, 153] width 163 height 20
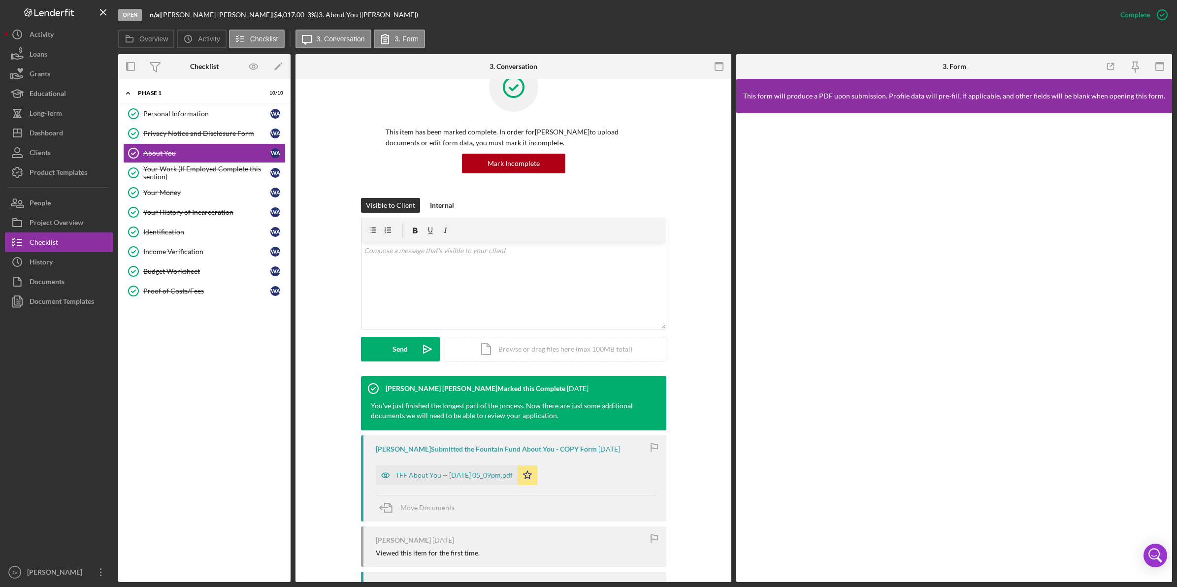
scroll to position [62, 0]
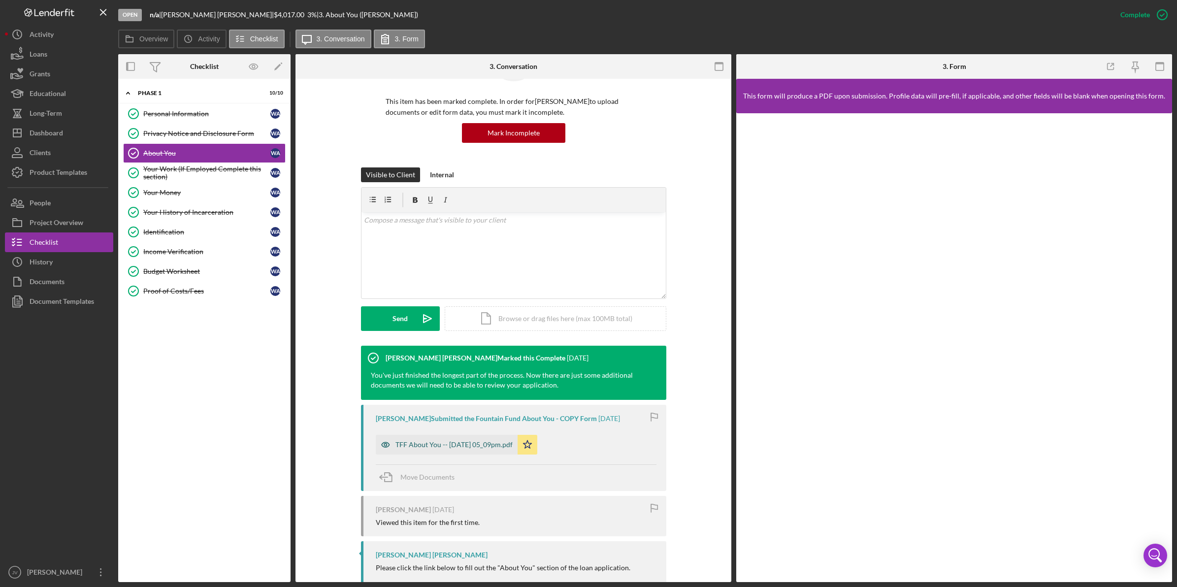
click at [435, 447] on div "TFF About You -- 2025-08-05 05_09pm.pdf" at bounding box center [454, 445] width 117 height 8
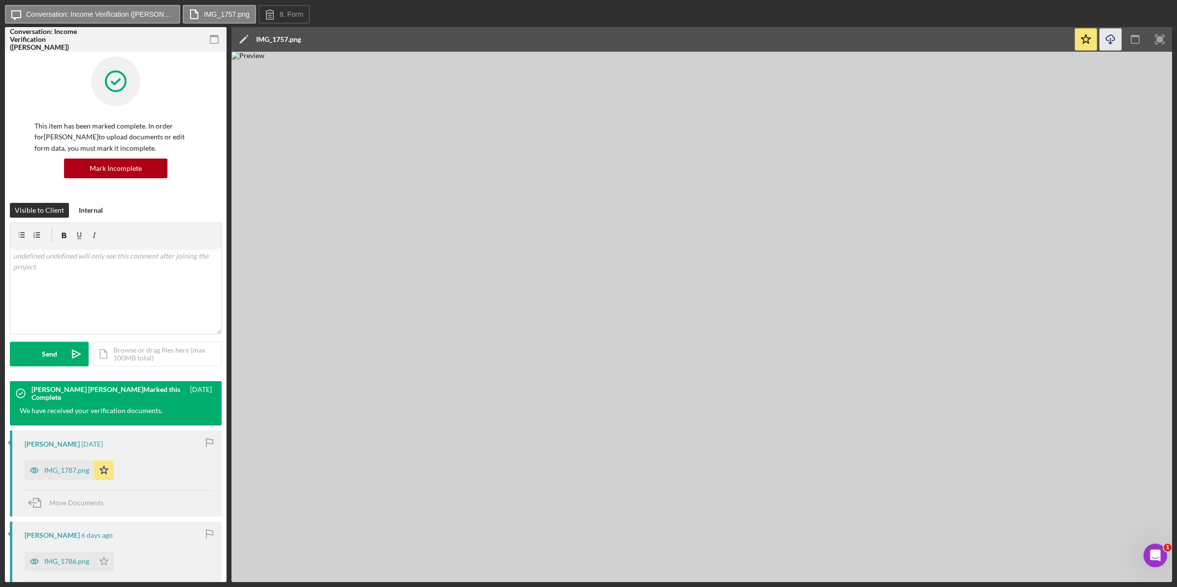
click at [1109, 40] on icon "Icon/Download" at bounding box center [1111, 40] width 22 height 22
click at [1108, 38] on icon "Icon/Download" at bounding box center [1111, 40] width 22 height 22
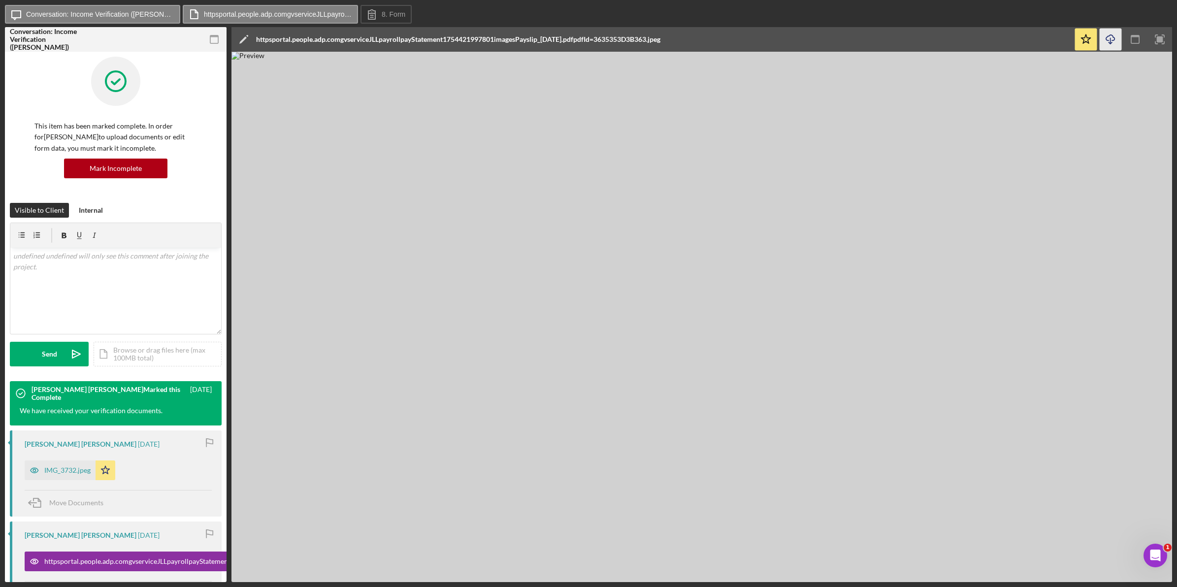
click at [1114, 37] on icon "button" at bounding box center [1110, 37] width 8 height 5
click at [1110, 37] on icon "Icon/Download" at bounding box center [1111, 40] width 22 height 22
